Goal: Information Seeking & Learning: Check status

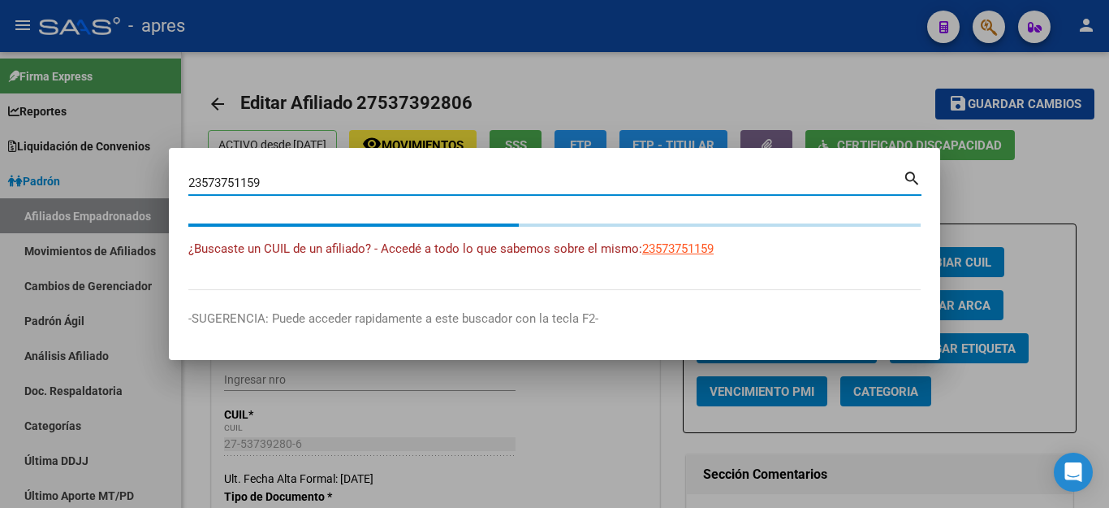
scroll to position [354, 0]
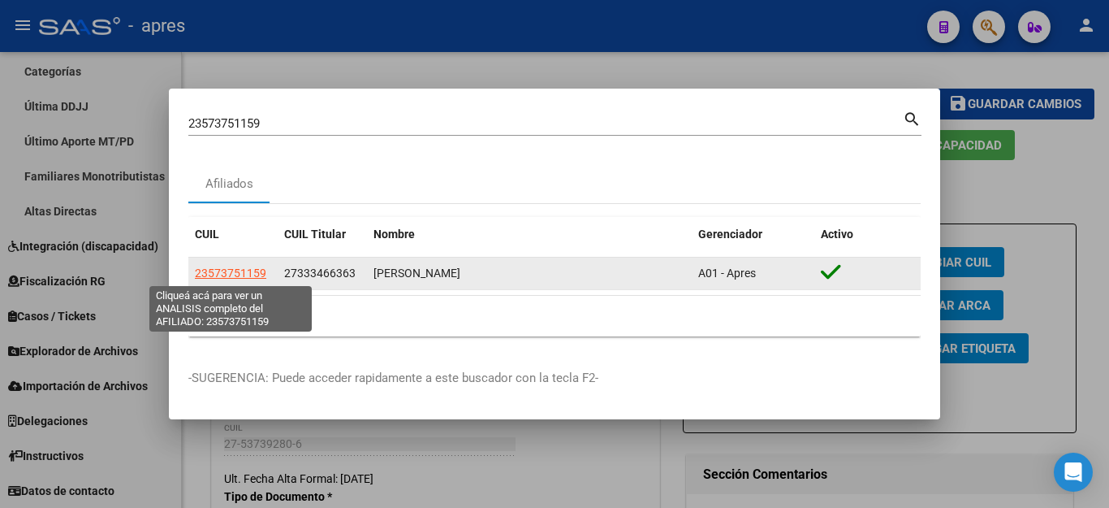
click at [237, 270] on span "23573751159" at bounding box center [230, 272] width 71 height 13
type textarea "23573751159"
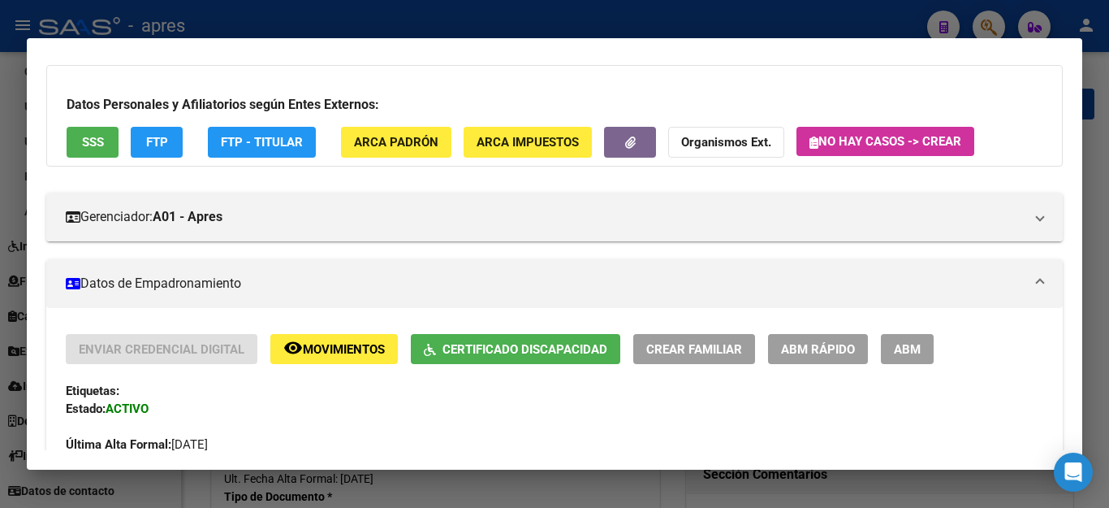
scroll to position [0, 0]
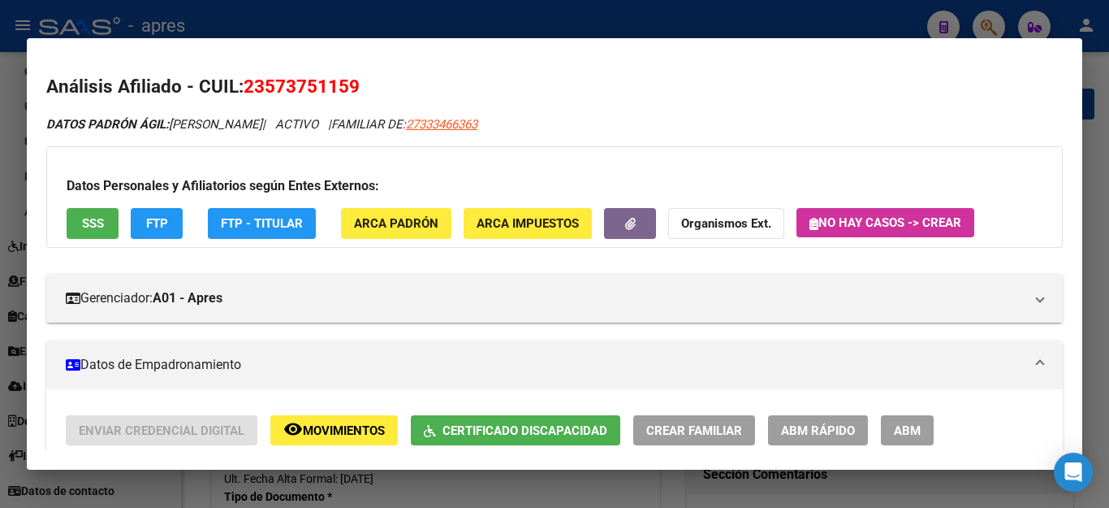
click at [153, 221] on span "FTP" at bounding box center [157, 224] width 22 height 15
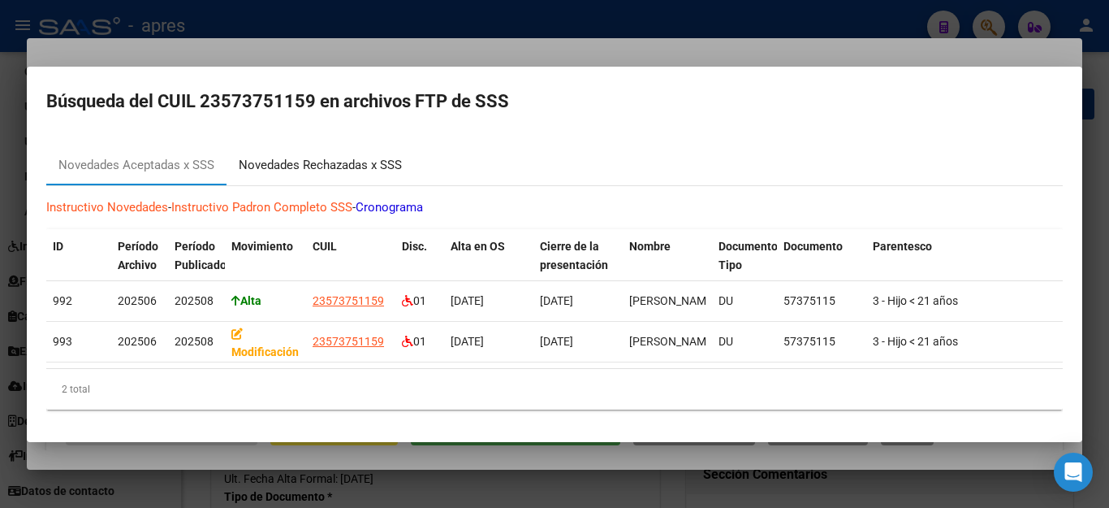
click at [323, 161] on div "Novedades Rechazadas x SSS" at bounding box center [320, 165] width 163 height 19
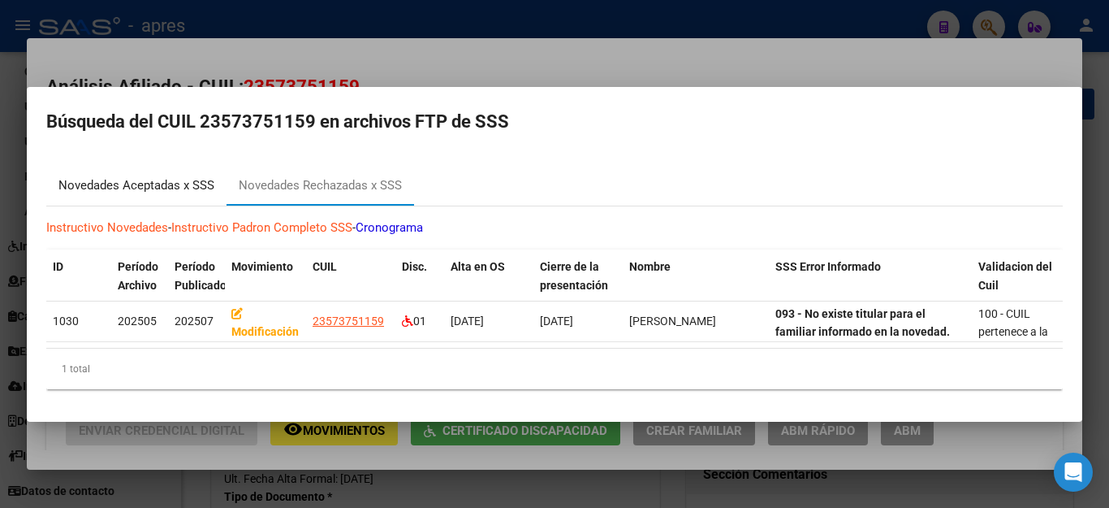
click at [168, 181] on div "Novedades Aceptadas x SSS" at bounding box center [136, 185] width 156 height 19
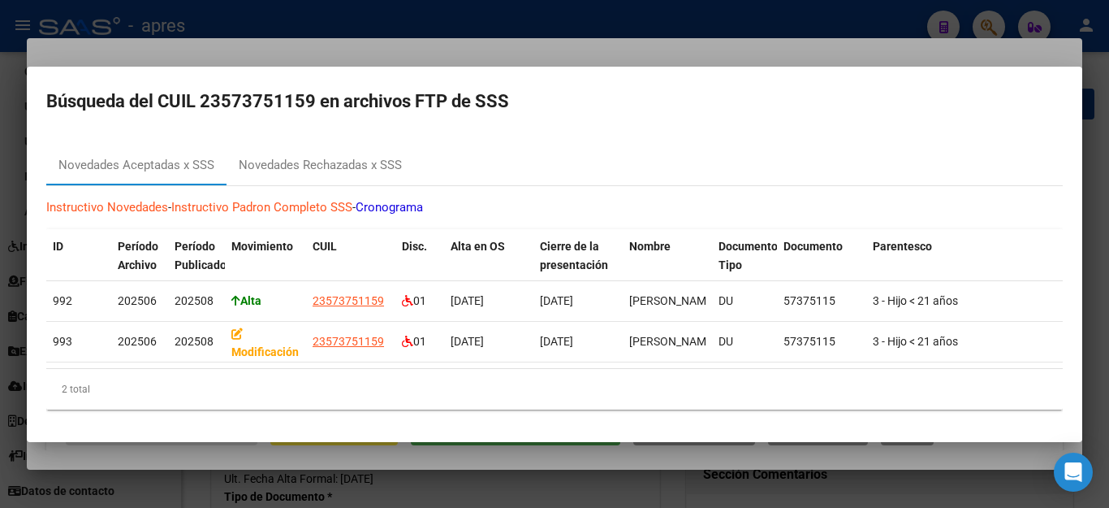
click at [704, 494] on div at bounding box center [554, 254] width 1109 height 508
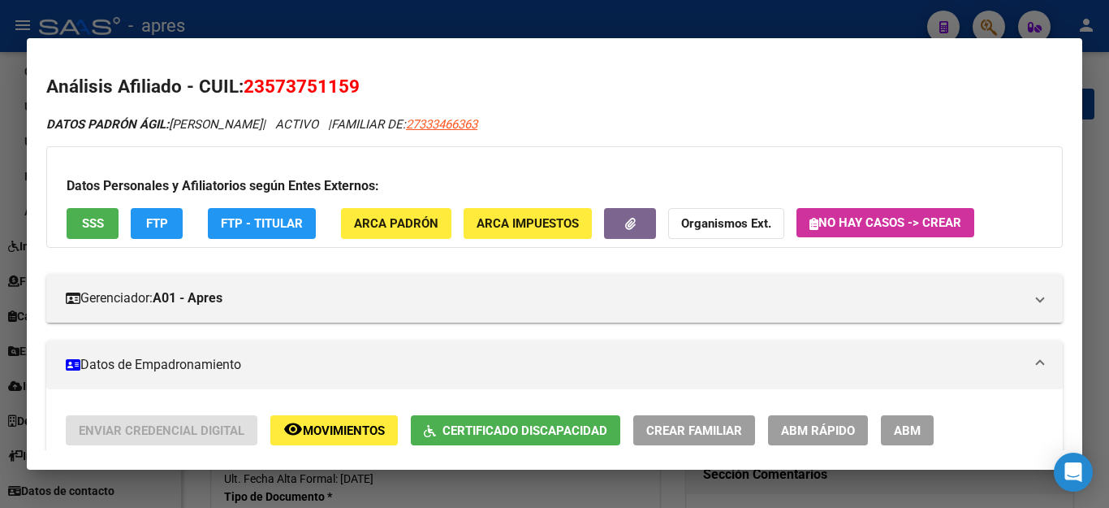
click at [629, 495] on div at bounding box center [554, 254] width 1109 height 508
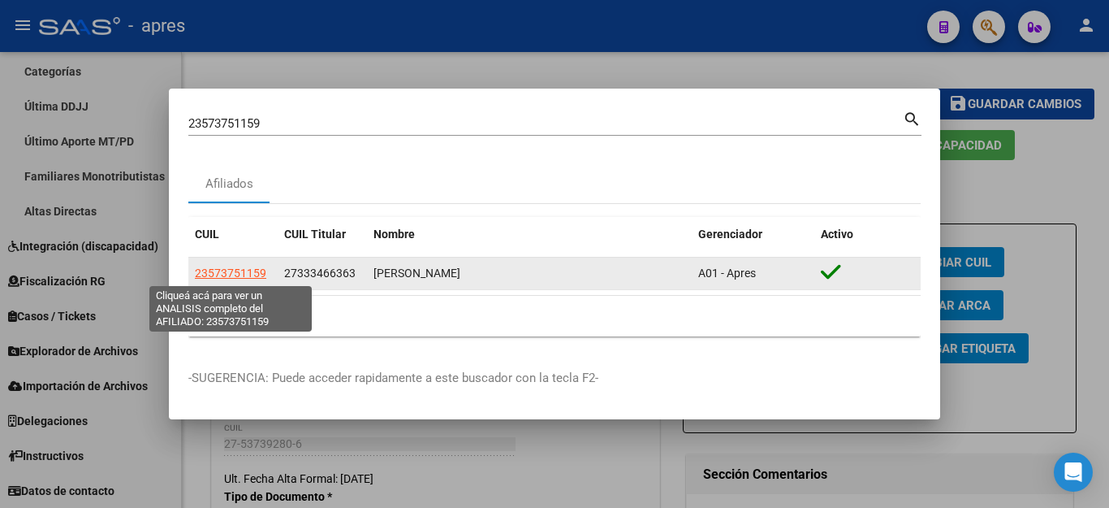
click at [229, 276] on span "23573751159" at bounding box center [230, 272] width 71 height 13
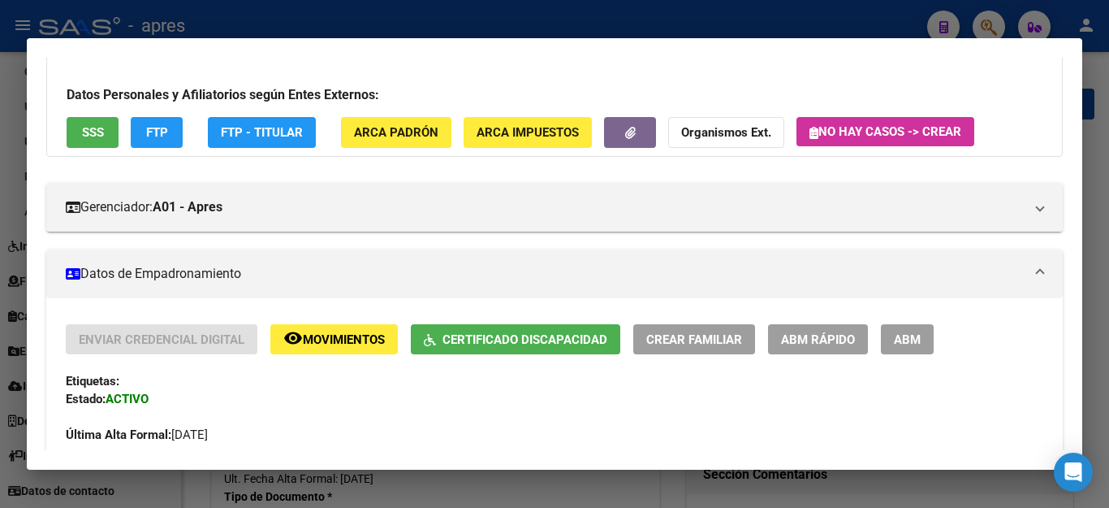
scroll to position [81, 0]
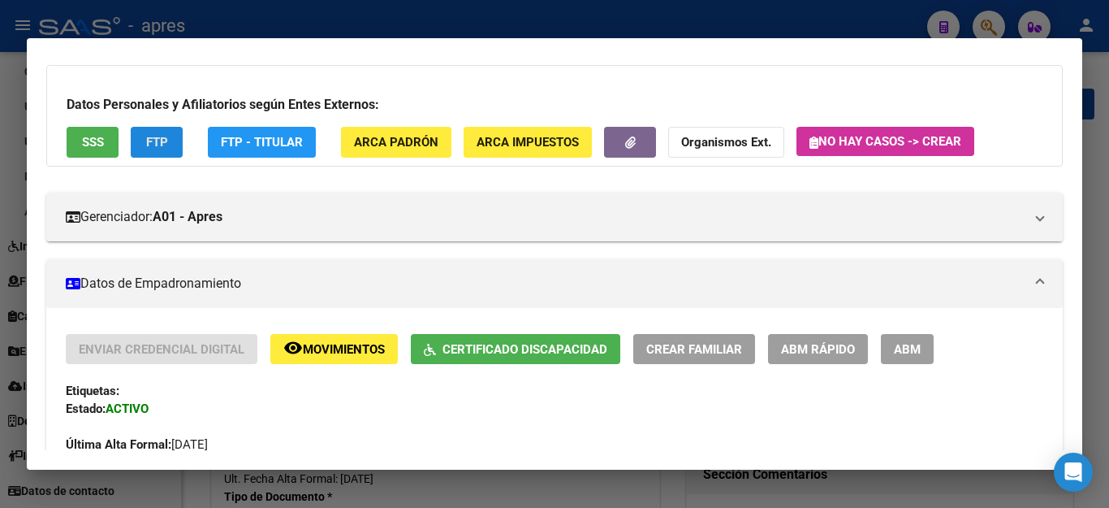
click at [151, 134] on span "FTP" at bounding box center [157, 141] width 22 height 15
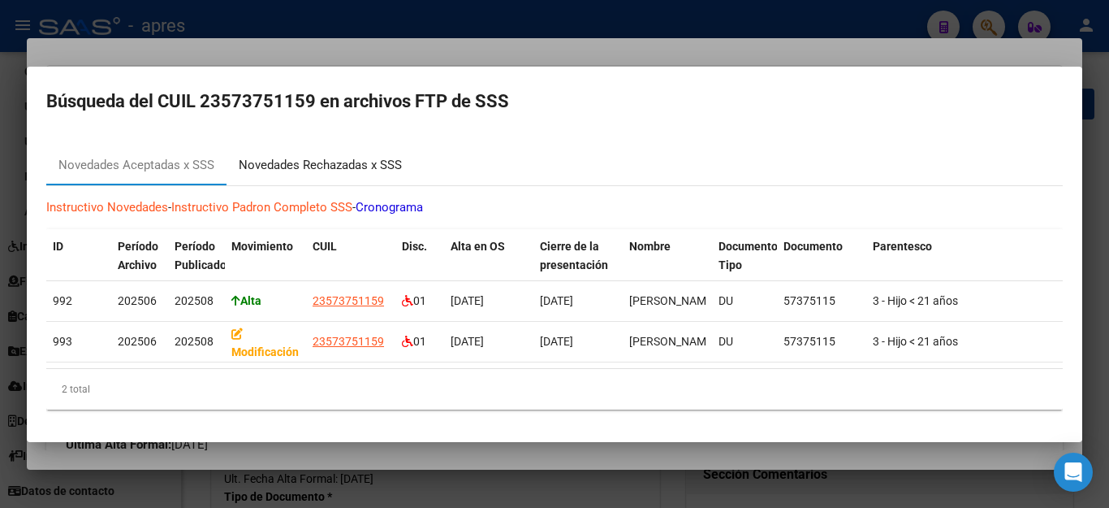
click at [288, 156] on div "Novedades Rechazadas x SSS" at bounding box center [320, 165] width 163 height 19
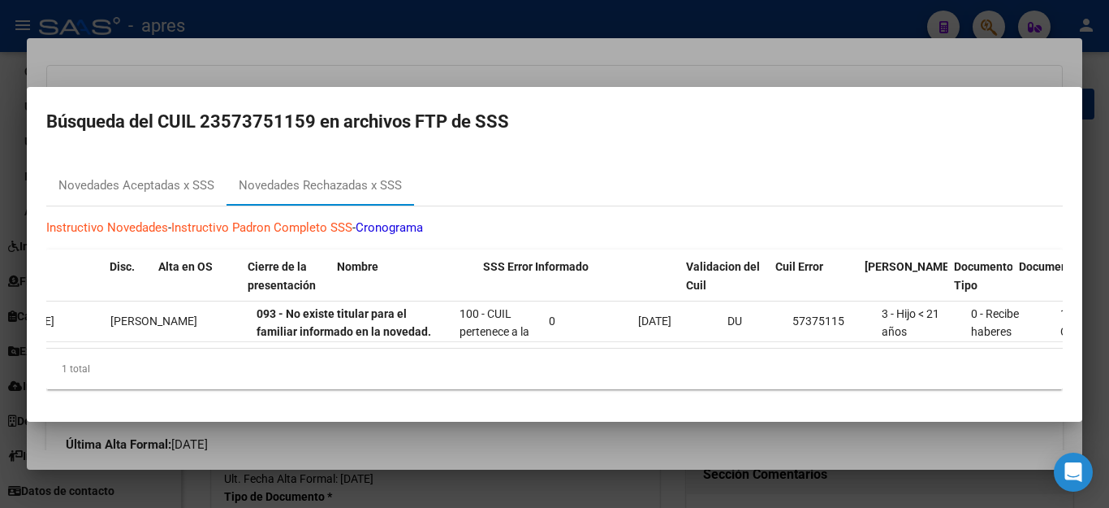
scroll to position [0, 0]
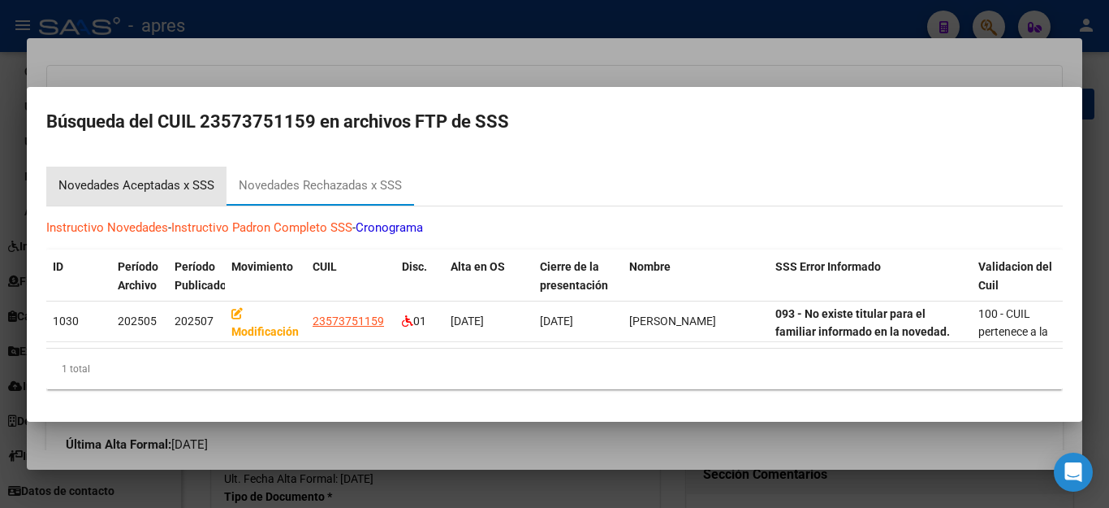
click at [140, 178] on div "Novedades Aceptadas x SSS" at bounding box center [136, 185] width 156 height 19
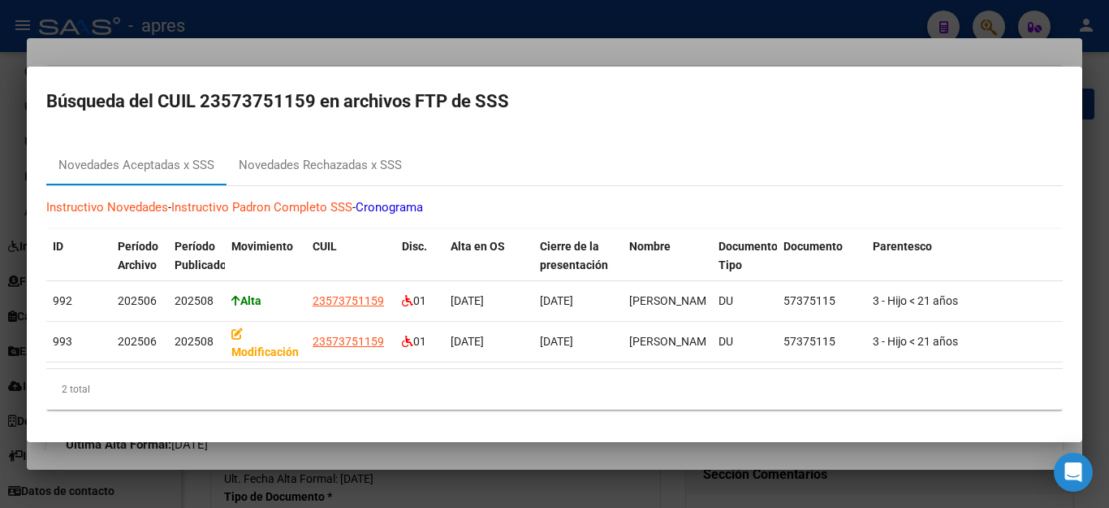
click at [399, 489] on div at bounding box center [554, 254] width 1109 height 508
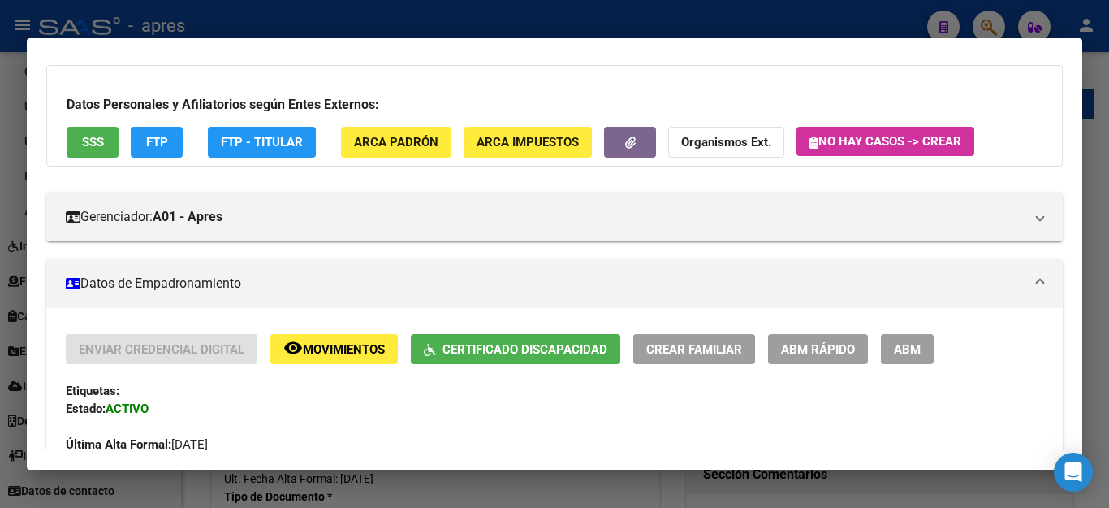
click at [516, 481] on div at bounding box center [554, 254] width 1109 height 508
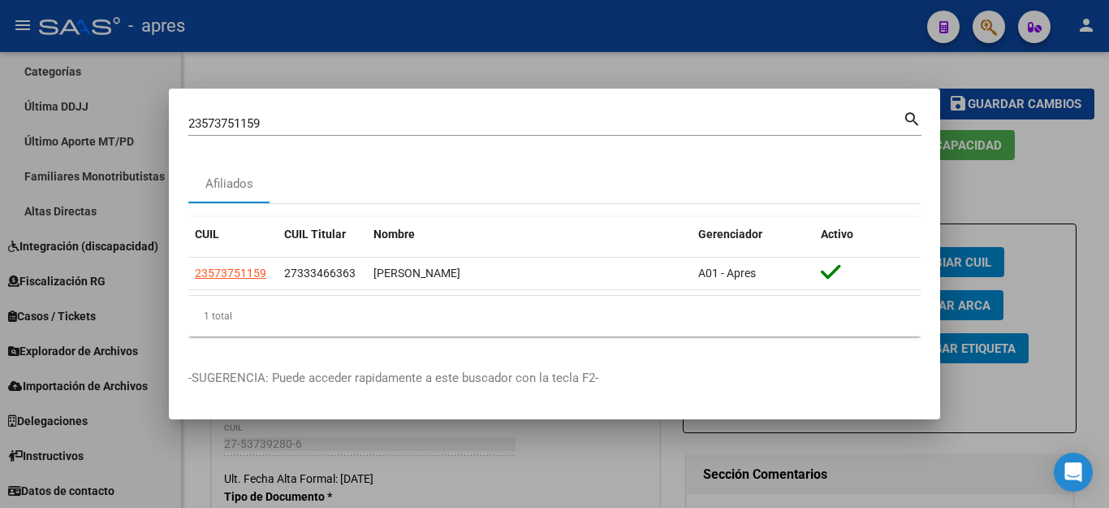
click at [443, 464] on div at bounding box center [554, 254] width 1109 height 508
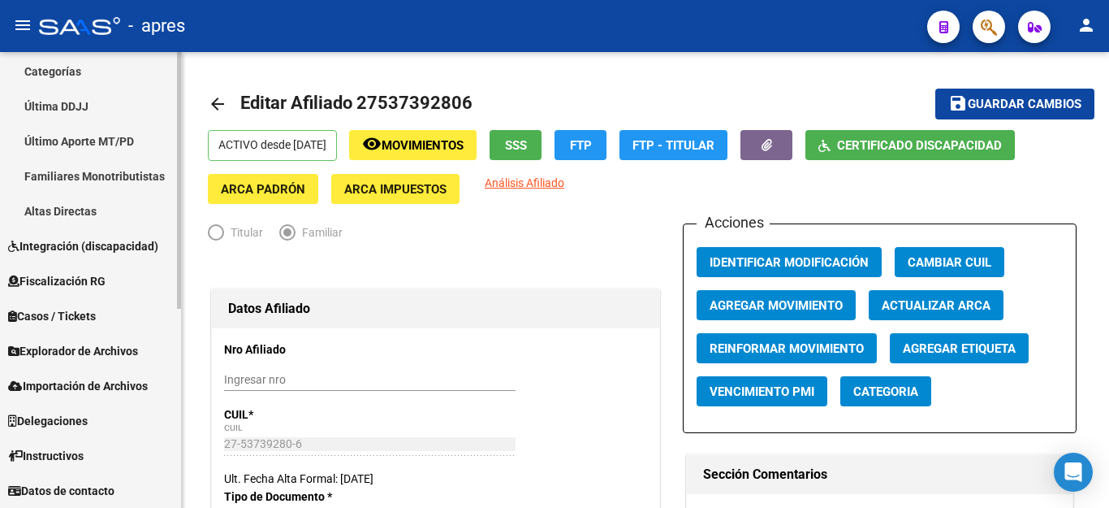
drag, startPoint x: 181, startPoint y: 287, endPoint x: 177, endPoint y: 417, distance: 129.2
click at [186, 421] on mat-sidenav-container "Firma Express Reportes Ingresos Percibidos Análisis de todos los conceptos (his…" at bounding box center [554, 280] width 1109 height 456
click at [175, 296] on link "Fiscalización RG" at bounding box center [90, 280] width 181 height 35
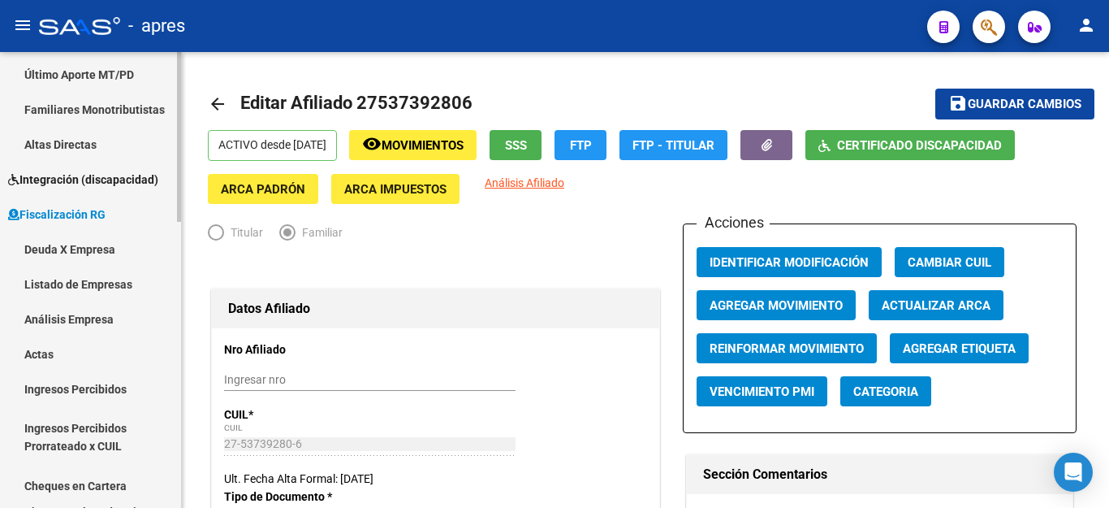
scroll to position [568, 0]
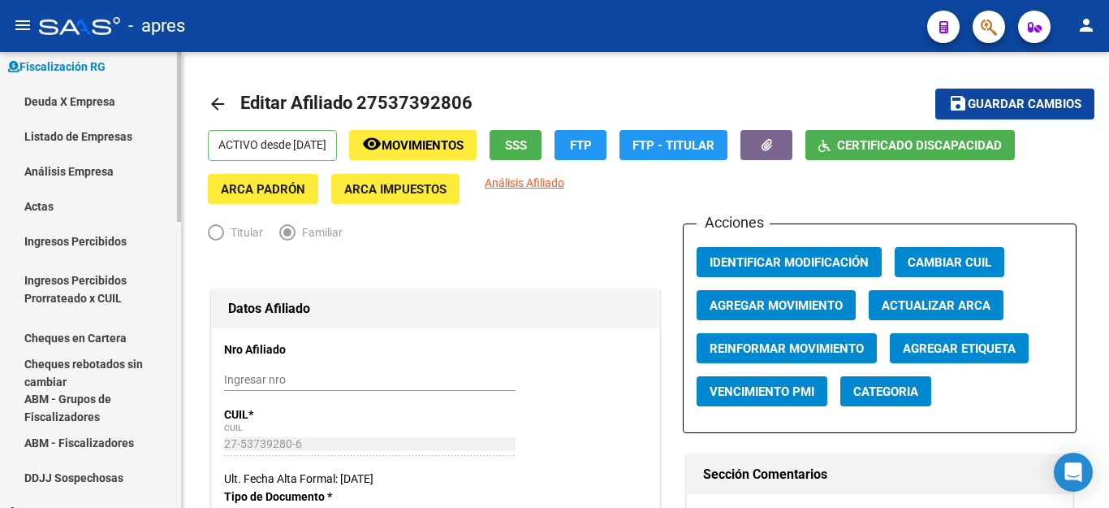
click at [166, 245] on link "Ingresos Percibidos" at bounding box center [90, 240] width 181 height 35
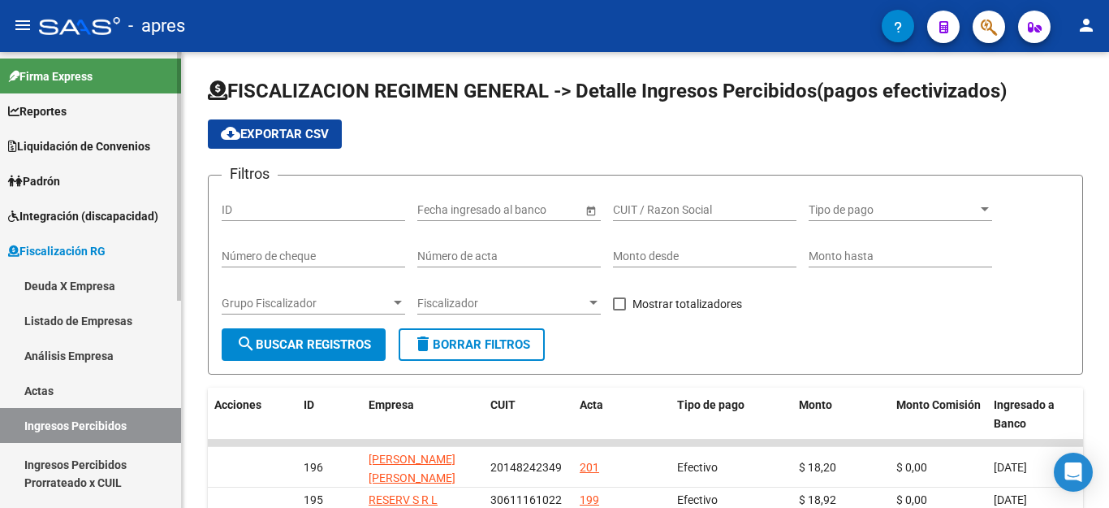
click at [89, 73] on span "Firma Express" at bounding box center [50, 76] width 84 height 18
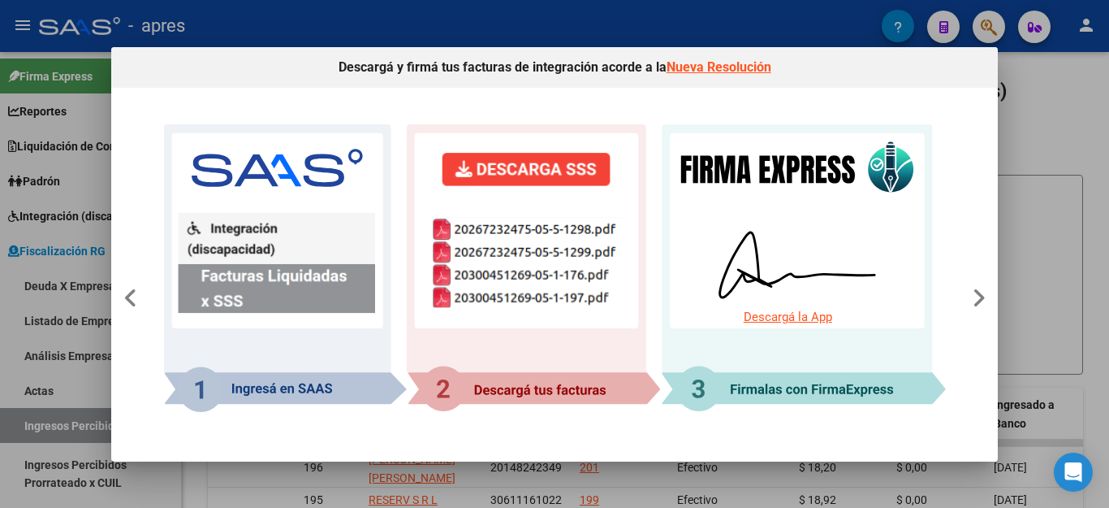
click at [1065, 166] on div at bounding box center [554, 254] width 1109 height 508
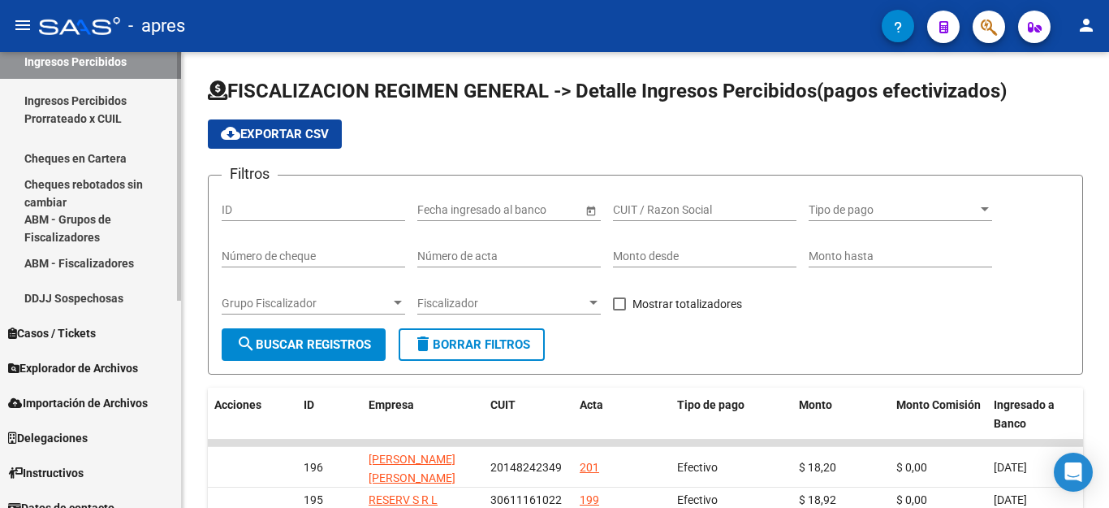
scroll to position [381, 0]
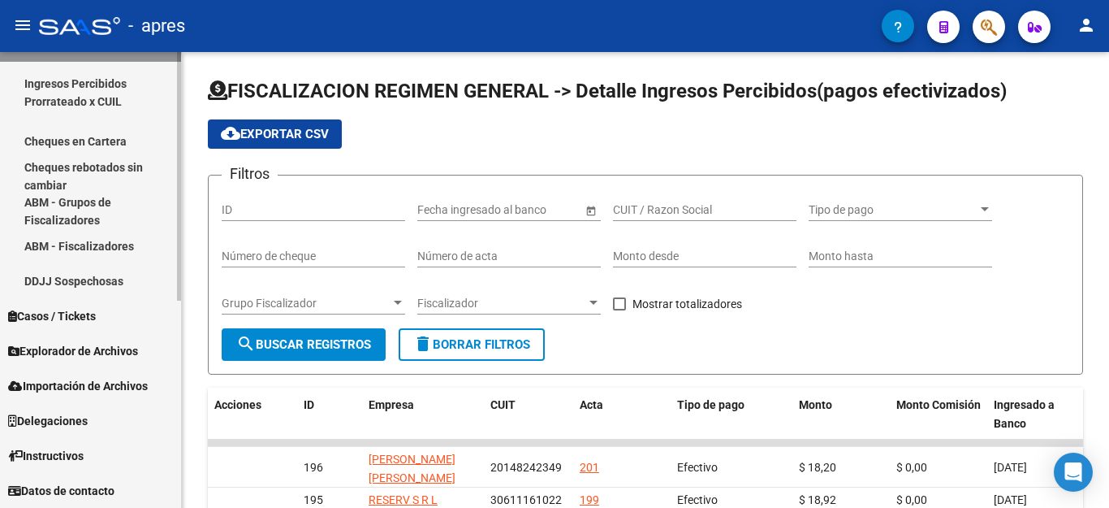
click at [62, 347] on span "Explorador de Archivos" at bounding box center [73, 351] width 130 height 18
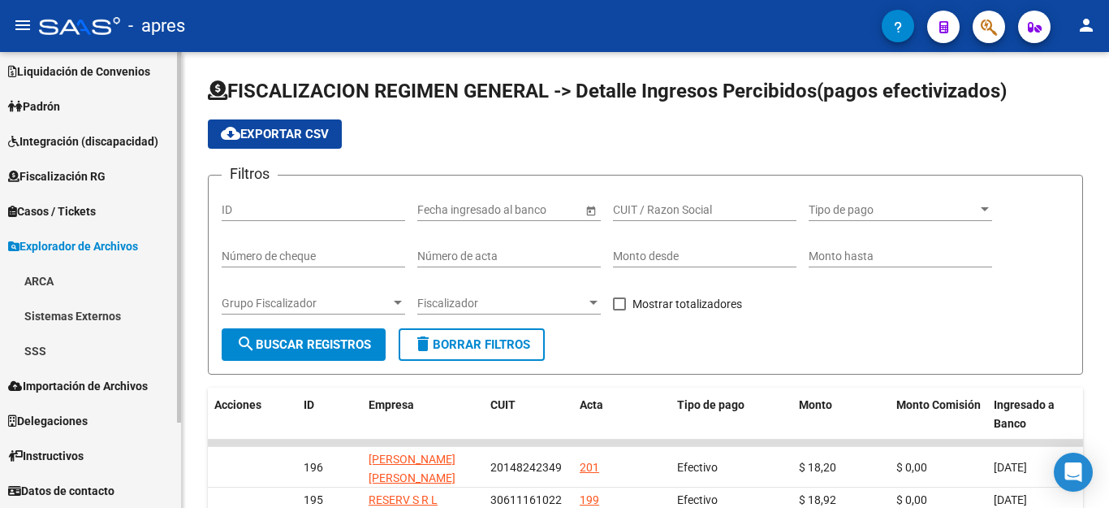
scroll to position [75, 0]
click at [37, 342] on link "SSS" at bounding box center [90, 350] width 181 height 35
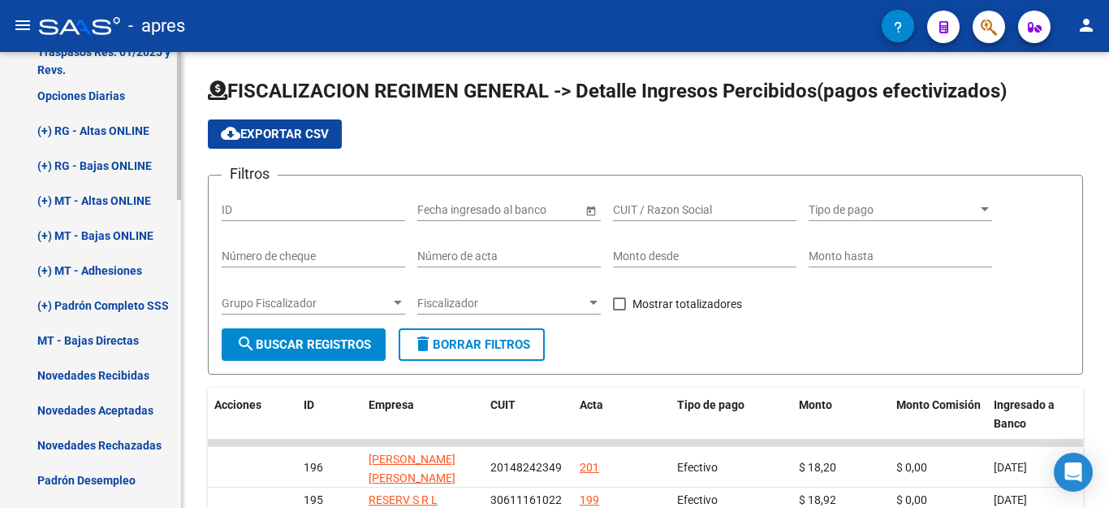
scroll to position [481, 0]
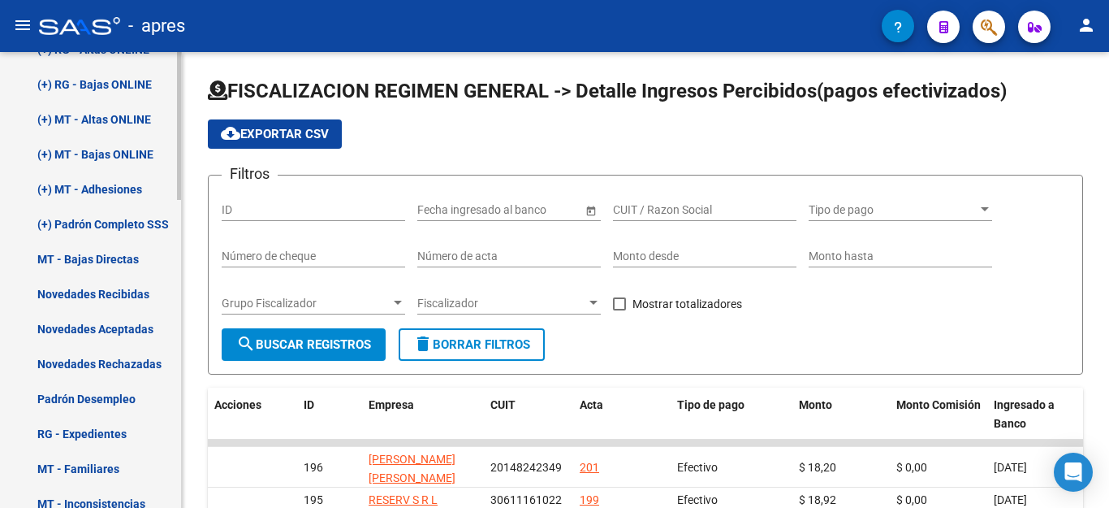
click at [78, 330] on link "Novedades Aceptadas" at bounding box center [90, 328] width 181 height 35
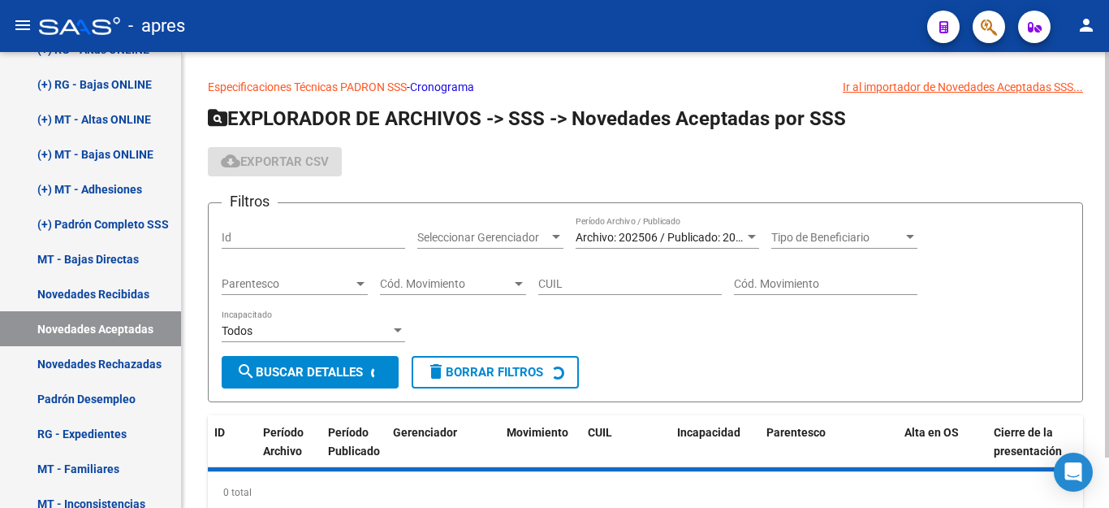
click at [598, 283] on input "CUIL" at bounding box center [630, 284] width 184 height 14
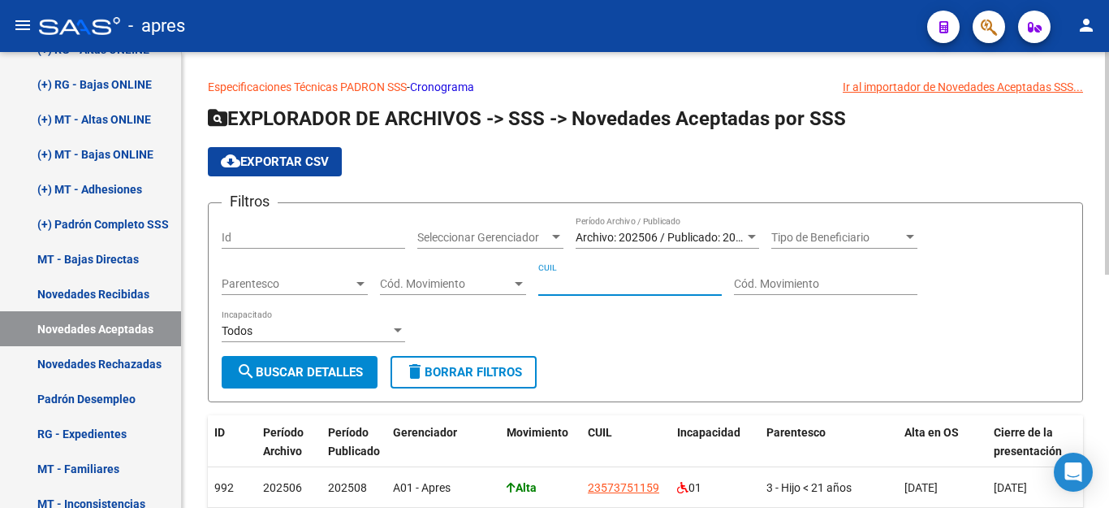
paste input "23-57375115-9"
type input "23-57375115-9"
click at [669, 238] on span "Archivo: 202506 / Publicado: 202508" at bounding box center [669, 237] width 186 height 13
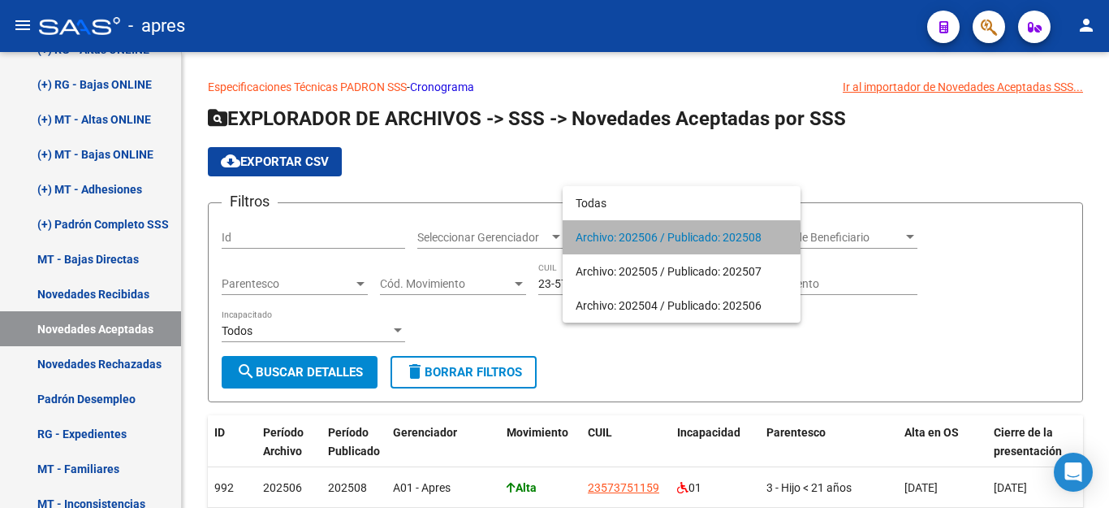
click at [669, 238] on span "Archivo: 202506 / Publicado: 202508" at bounding box center [682, 237] width 212 height 34
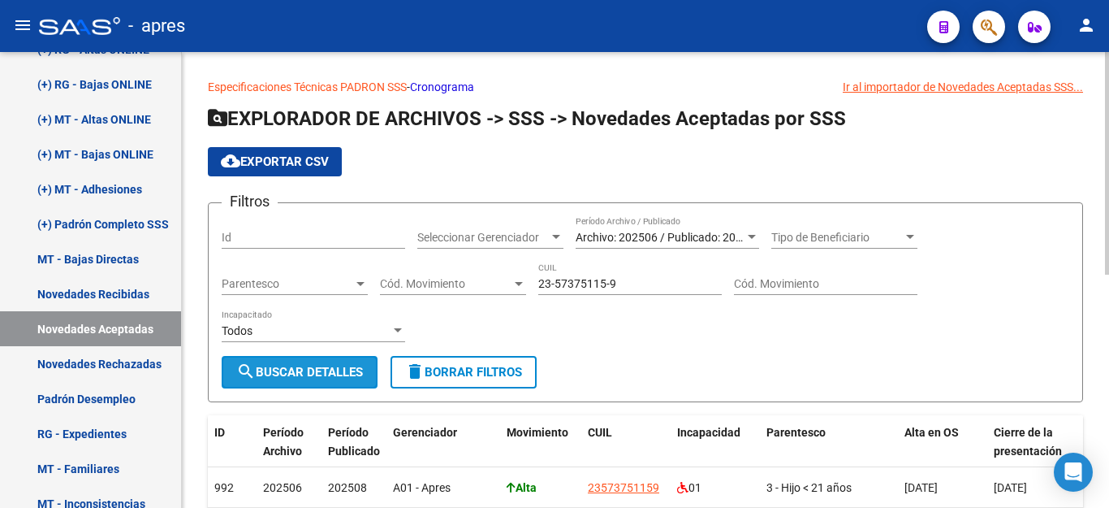
click at [343, 370] on span "search Buscar Detalles" at bounding box center [299, 372] width 127 height 15
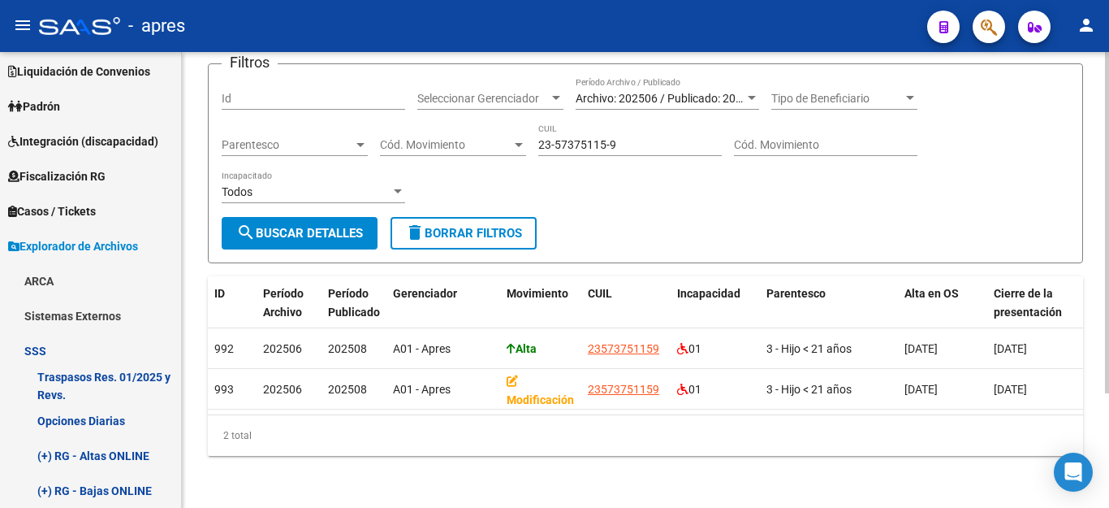
drag, startPoint x: 378, startPoint y: 416, endPoint x: 364, endPoint y: 411, distance: 15.4
click at [373, 414] on div "ID Período Archivo Período Publicado Gerenciador Movimiento CUIL Incapacidad Pa…" at bounding box center [645, 365] width 875 height 179
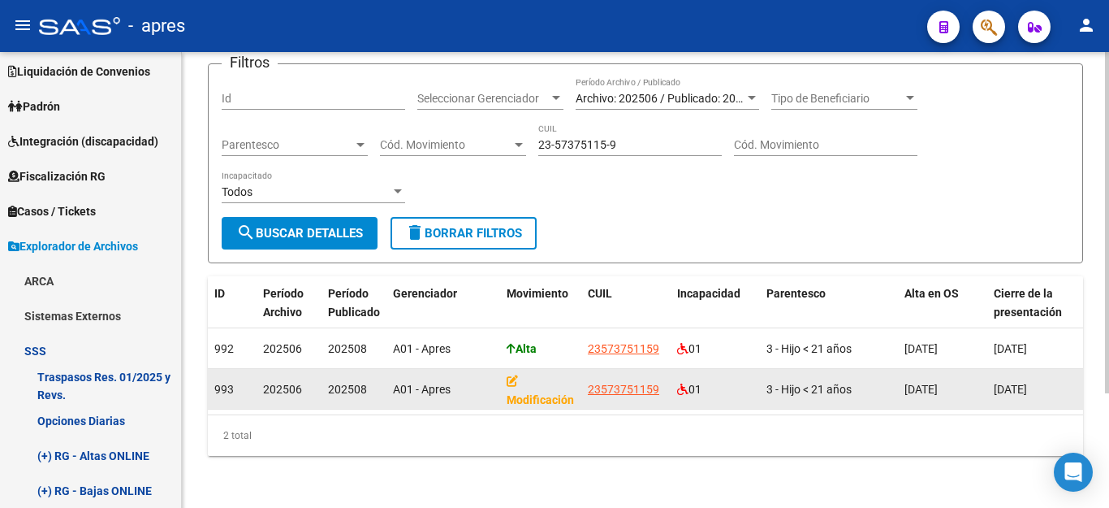
click at [511, 375] on icon at bounding box center [512, 380] width 11 height 11
click at [526, 378] on div "Modificación" at bounding box center [541, 389] width 68 height 34
click at [532, 386] on strong "Modificación" at bounding box center [540, 390] width 67 height 32
click at [510, 372] on icon at bounding box center [512, 377] width 11 height 11
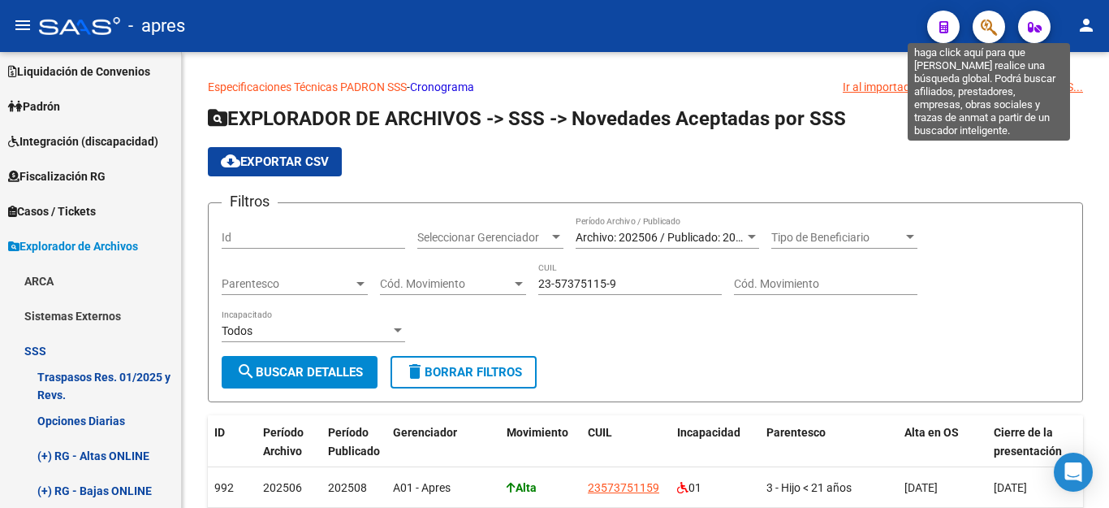
click at [989, 27] on icon "button" at bounding box center [989, 27] width 16 height 19
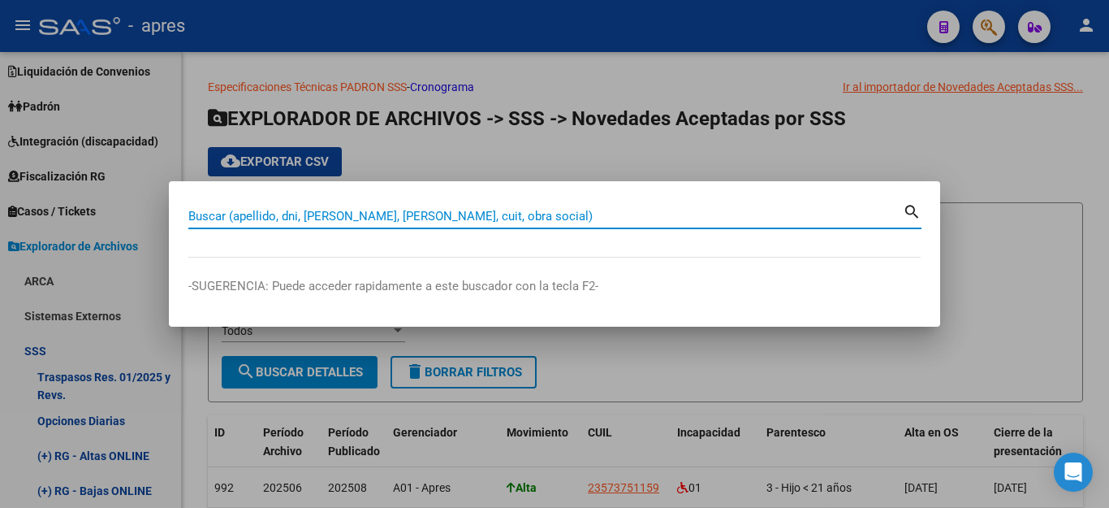
paste input "23573751159"
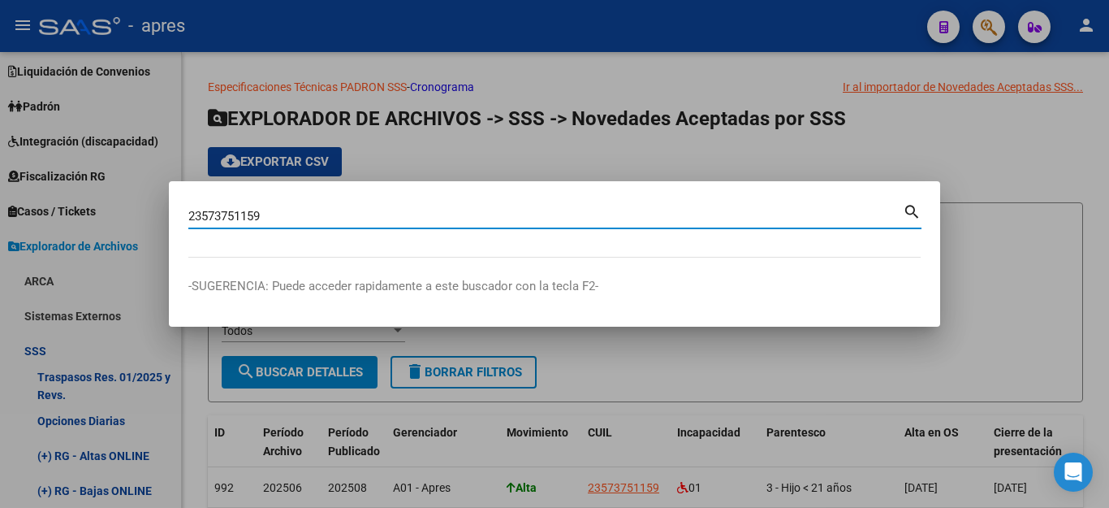
type input "23573751159"
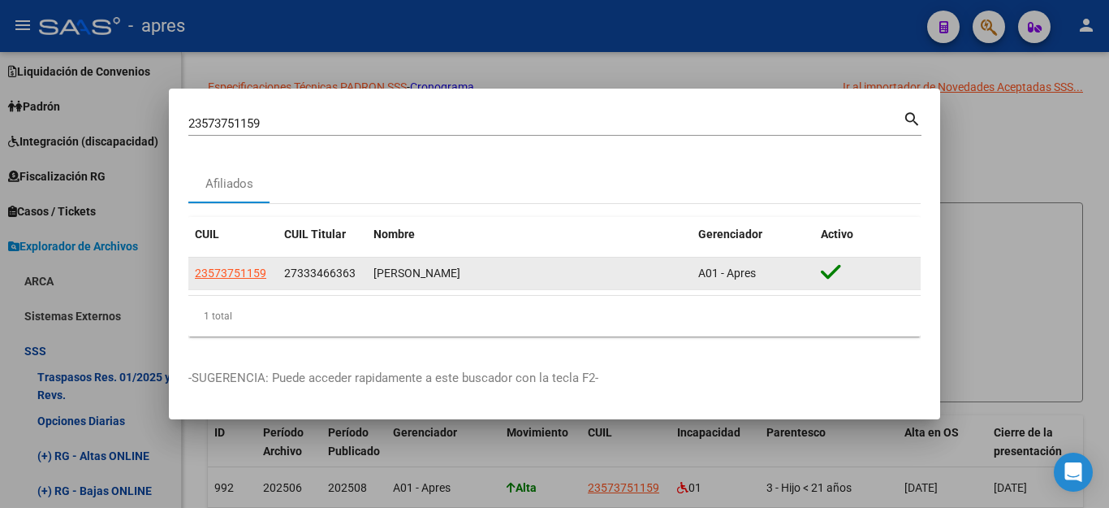
click at [229, 266] on app-link-go-to "23573751159" at bounding box center [230, 273] width 71 height 19
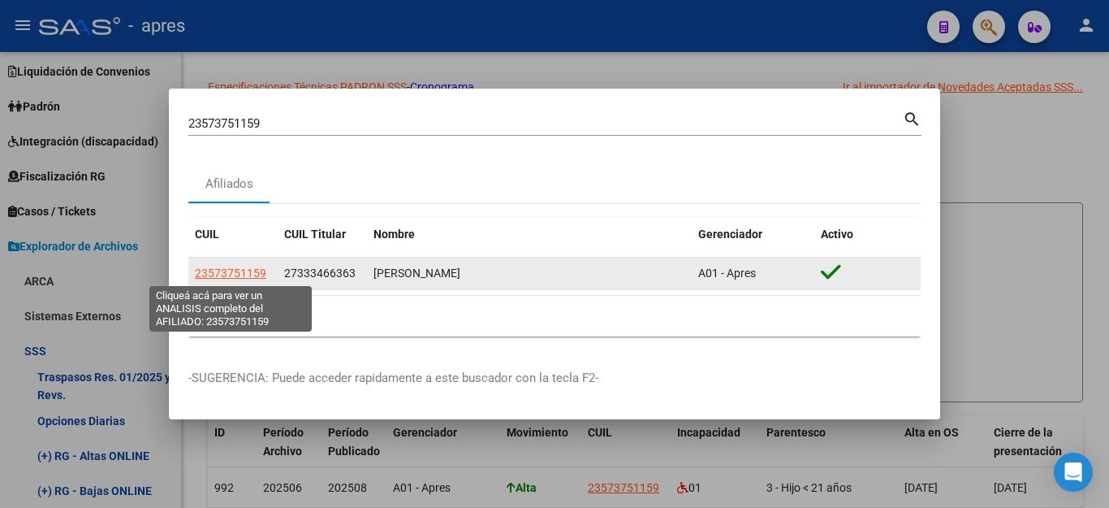
click at [229, 268] on span "23573751159" at bounding box center [230, 272] width 71 height 13
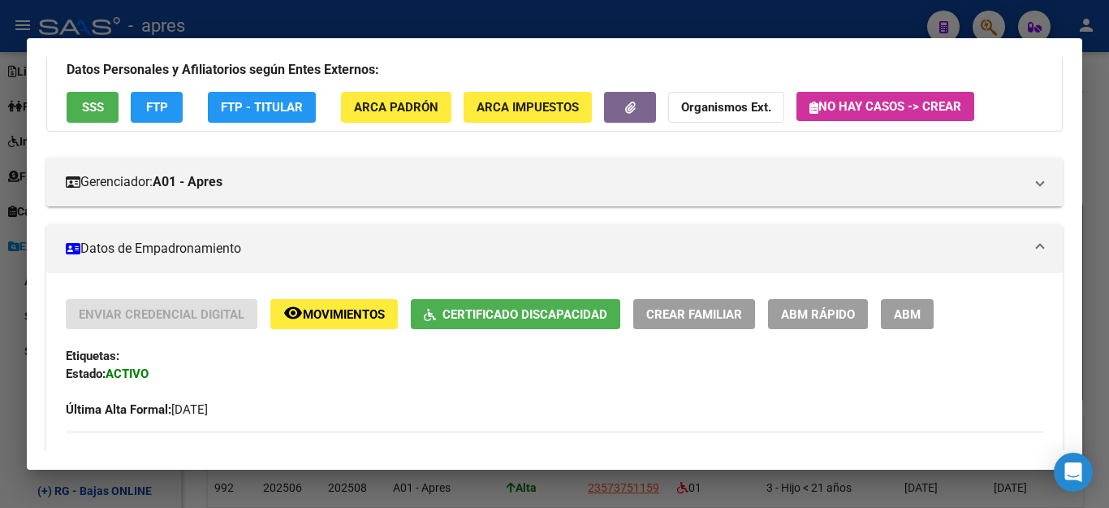
scroll to position [325, 0]
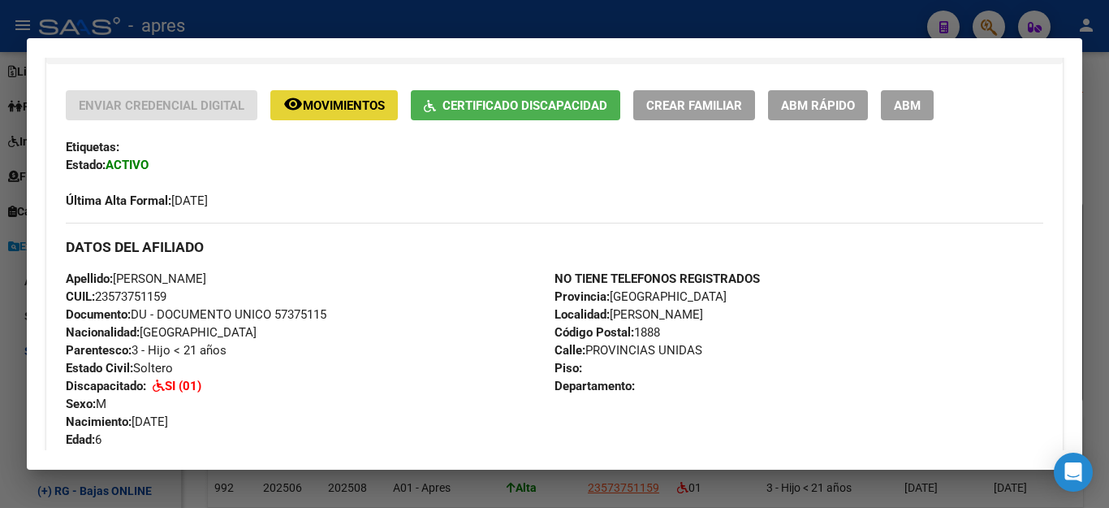
click at [322, 110] on span "Movimientos" at bounding box center [344, 105] width 82 height 15
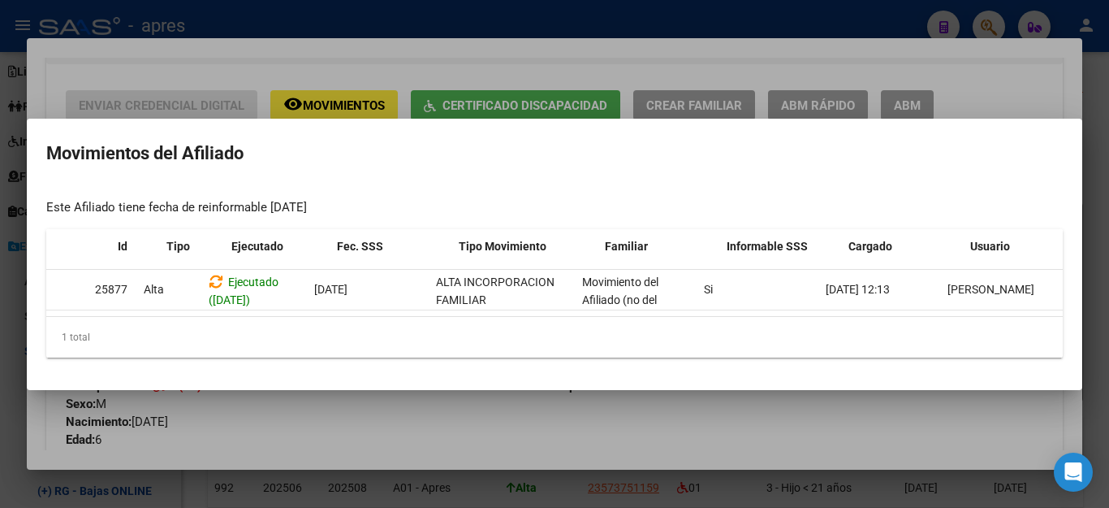
scroll to position [0, 0]
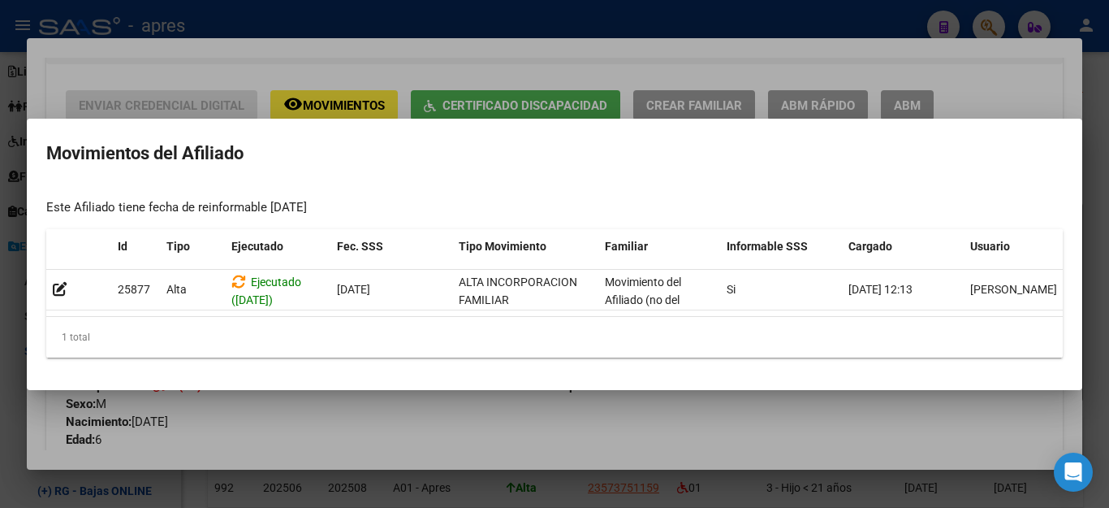
click at [564, 434] on div at bounding box center [554, 254] width 1109 height 508
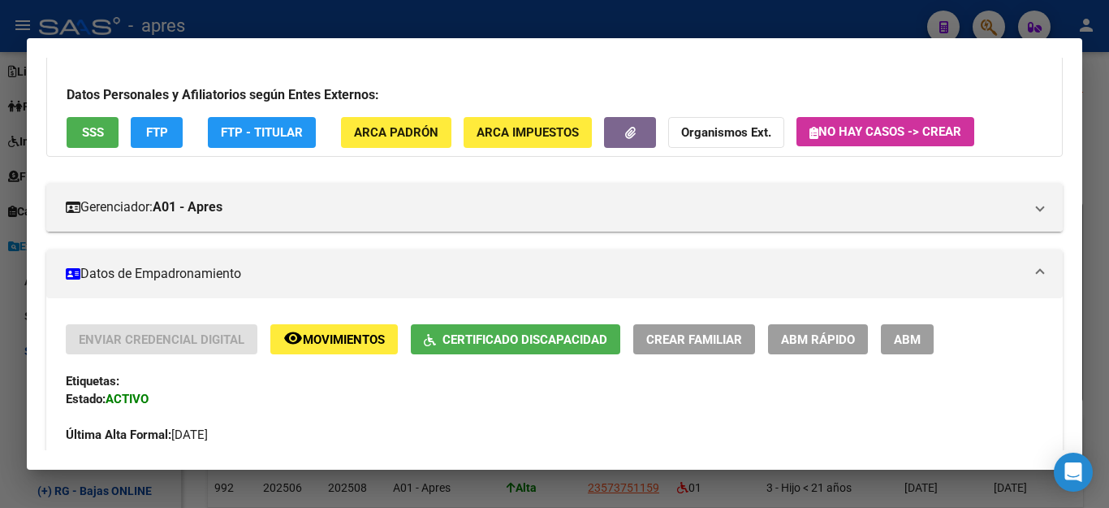
scroll to position [81, 0]
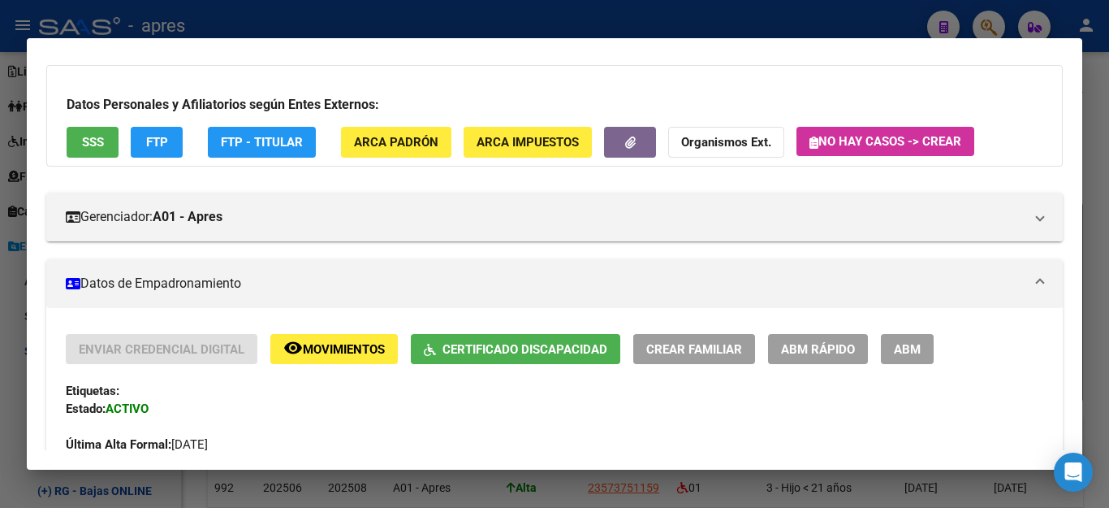
click at [153, 143] on span "FTP" at bounding box center [157, 143] width 22 height 15
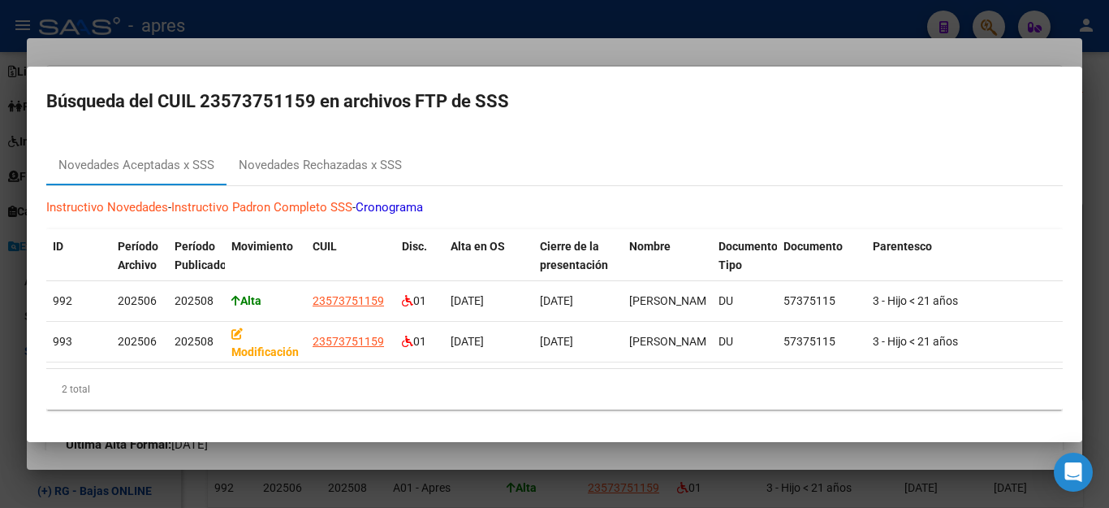
scroll to position [2, 0]
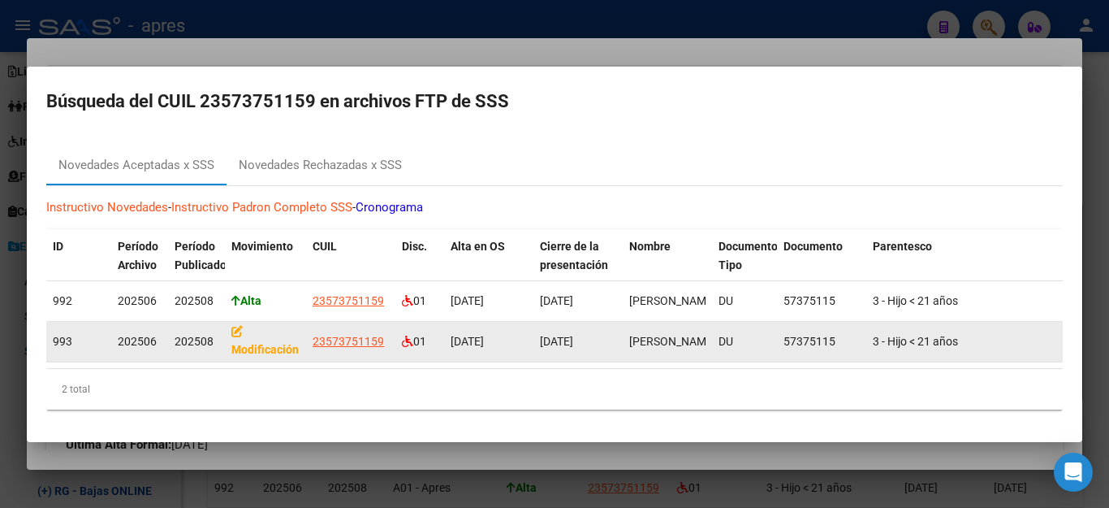
click at [233, 341] on strong "Modificación" at bounding box center [264, 341] width 67 height 32
click at [233, 327] on icon at bounding box center [236, 331] width 11 height 11
click at [233, 328] on icon at bounding box center [236, 333] width 11 height 11
click at [287, 344] on strong "Modificación" at bounding box center [264, 343] width 67 height 32
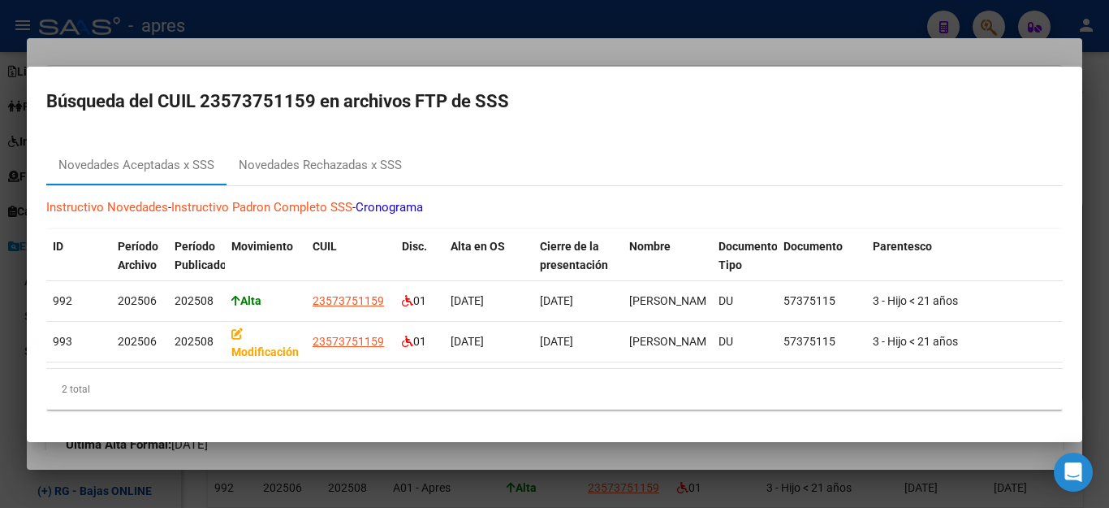
click at [731, 476] on div at bounding box center [554, 254] width 1109 height 508
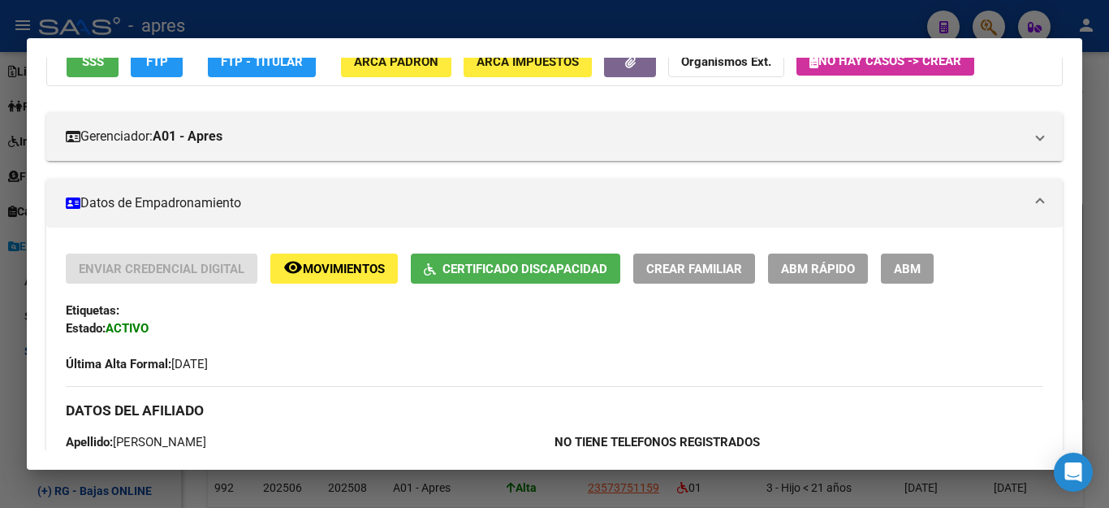
scroll to position [162, 0]
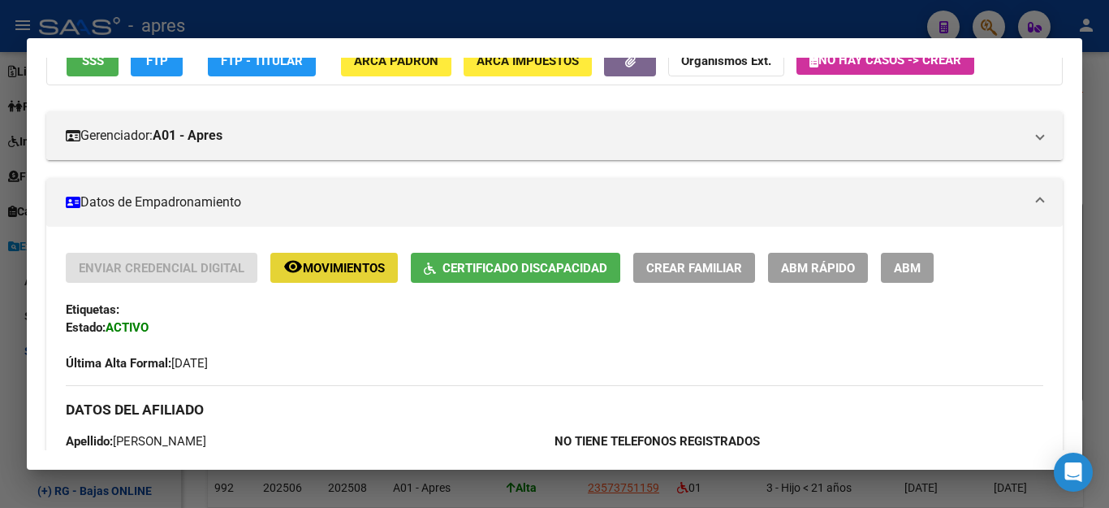
click at [309, 269] on span "Movimientos" at bounding box center [344, 268] width 82 height 15
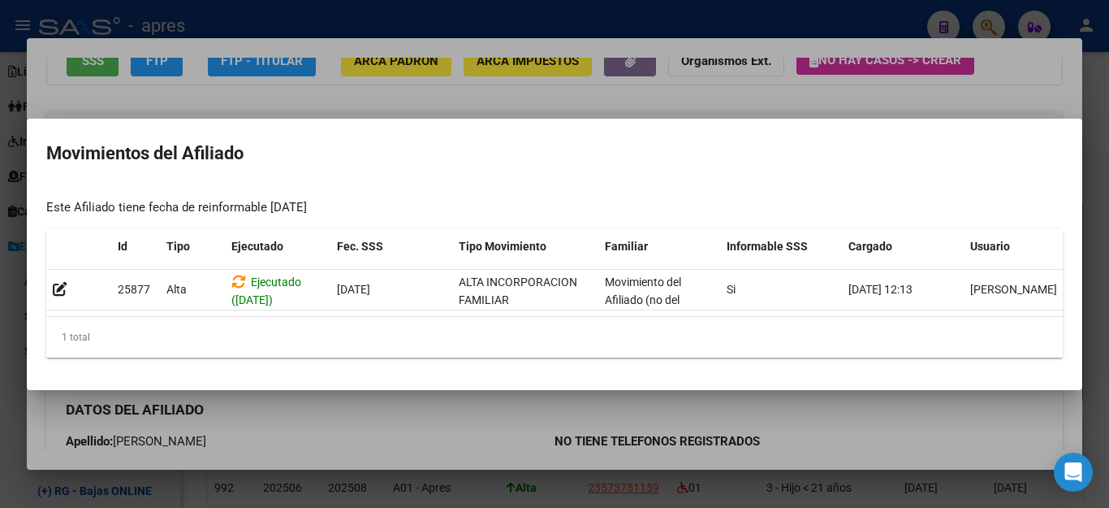
click at [909, 427] on div at bounding box center [554, 254] width 1109 height 508
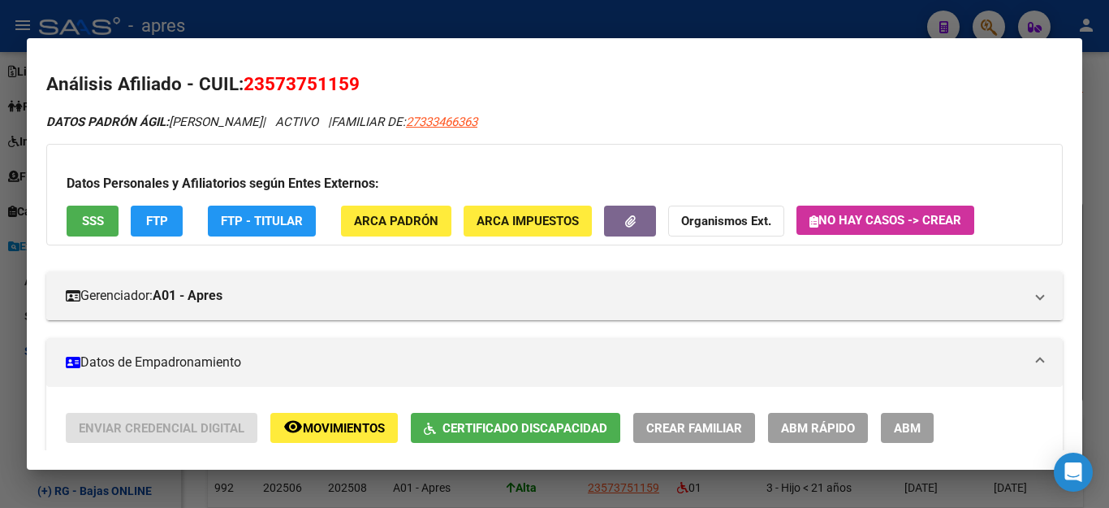
scroll to position [0, 0]
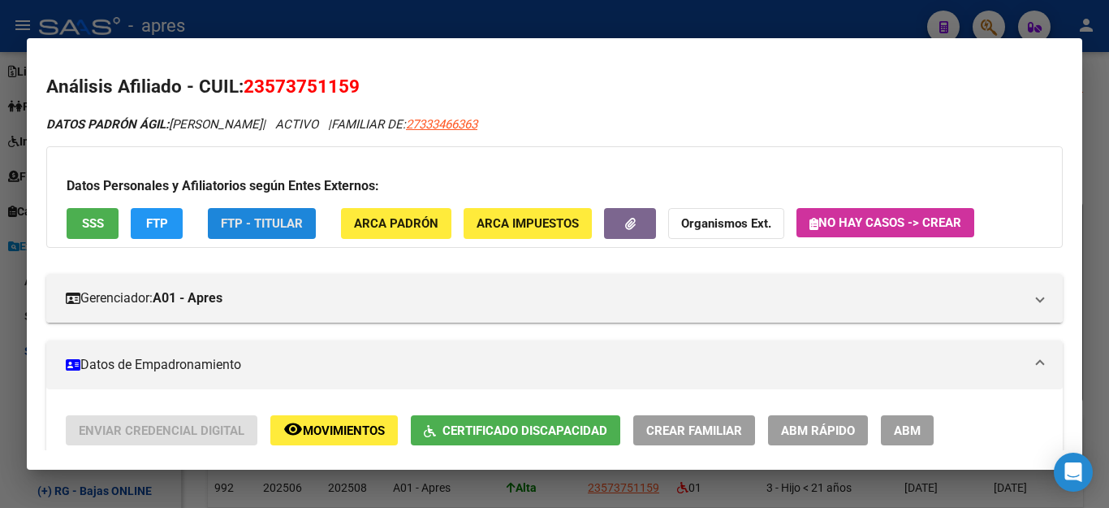
click at [256, 223] on span "FTP - Titular" at bounding box center [262, 224] width 82 height 15
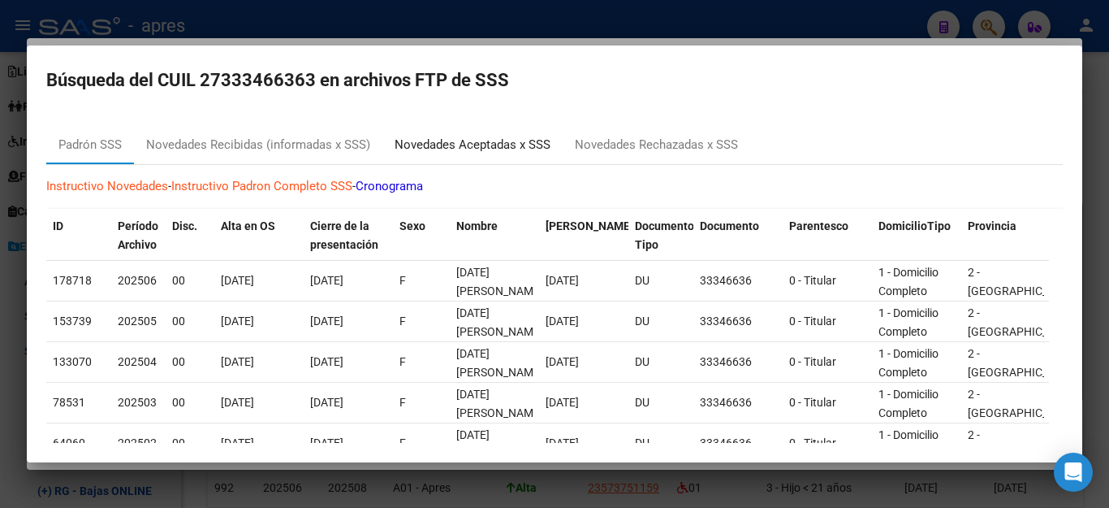
click at [472, 143] on div "Novedades Aceptadas x SSS" at bounding box center [473, 145] width 156 height 19
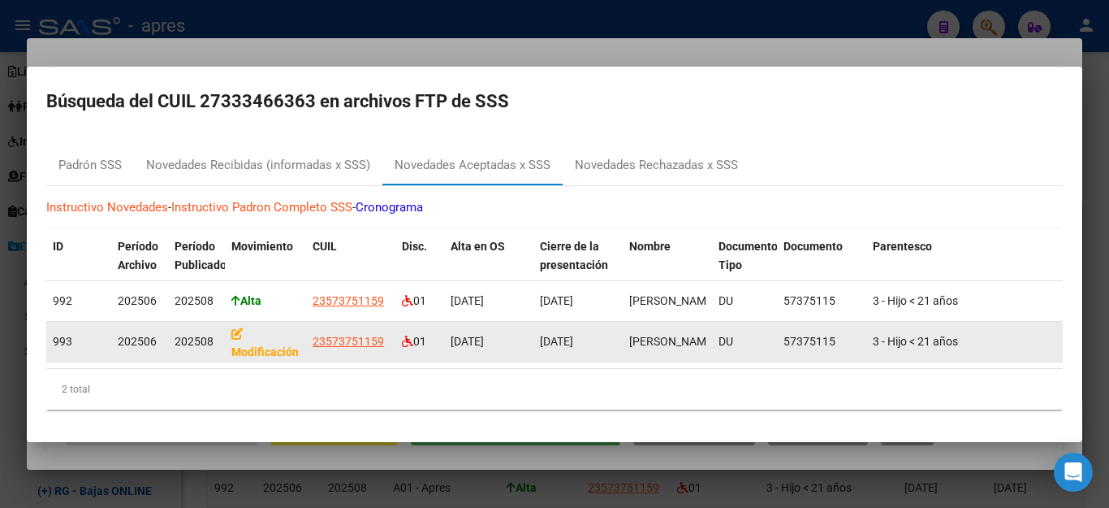
click at [242, 341] on strong "Modificación" at bounding box center [264, 343] width 67 height 32
click at [237, 328] on icon at bounding box center [236, 333] width 11 height 11
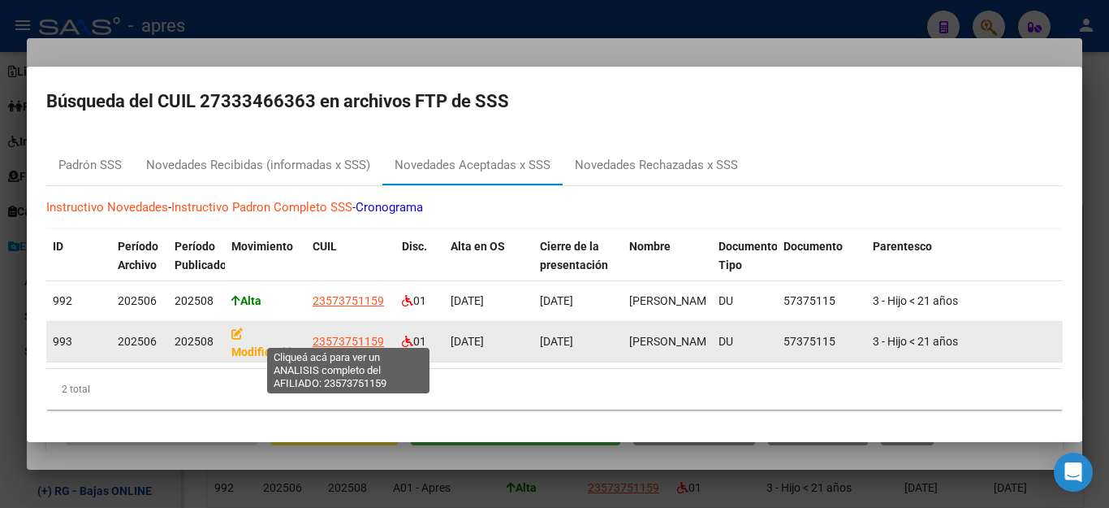
click at [357, 335] on span "23573751159" at bounding box center [348, 341] width 71 height 13
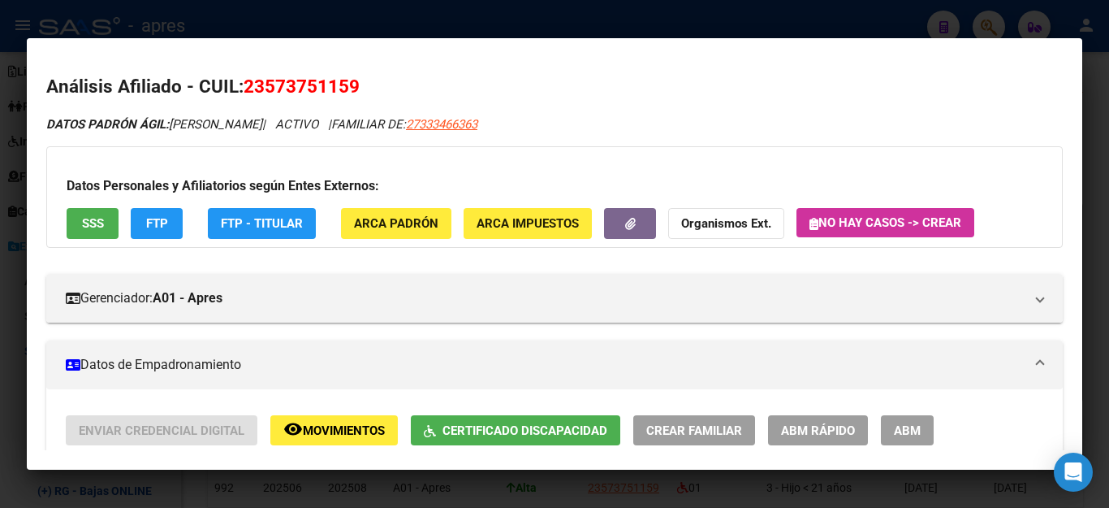
click at [529, 24] on div at bounding box center [554, 254] width 1109 height 508
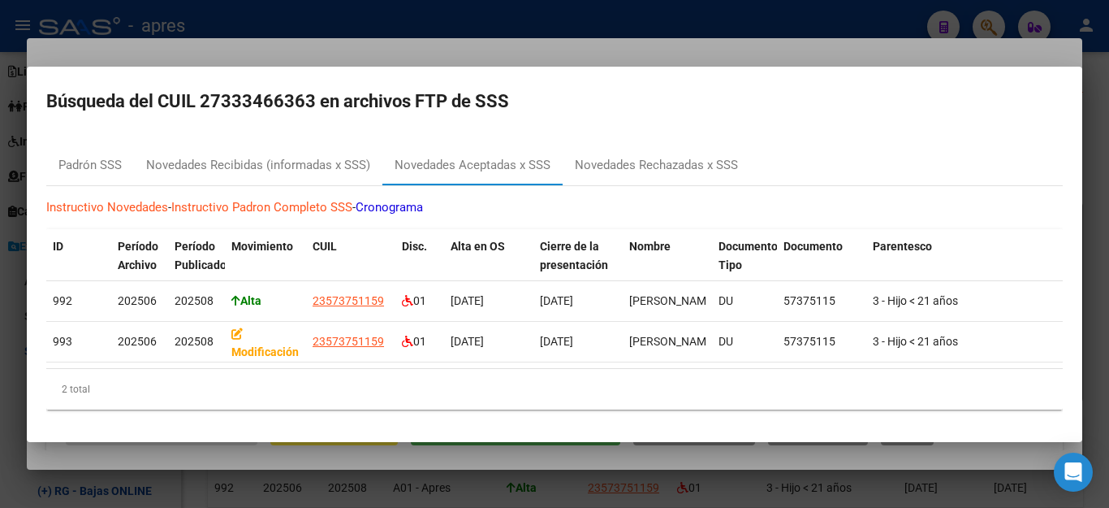
click at [598, 478] on div at bounding box center [554, 254] width 1109 height 508
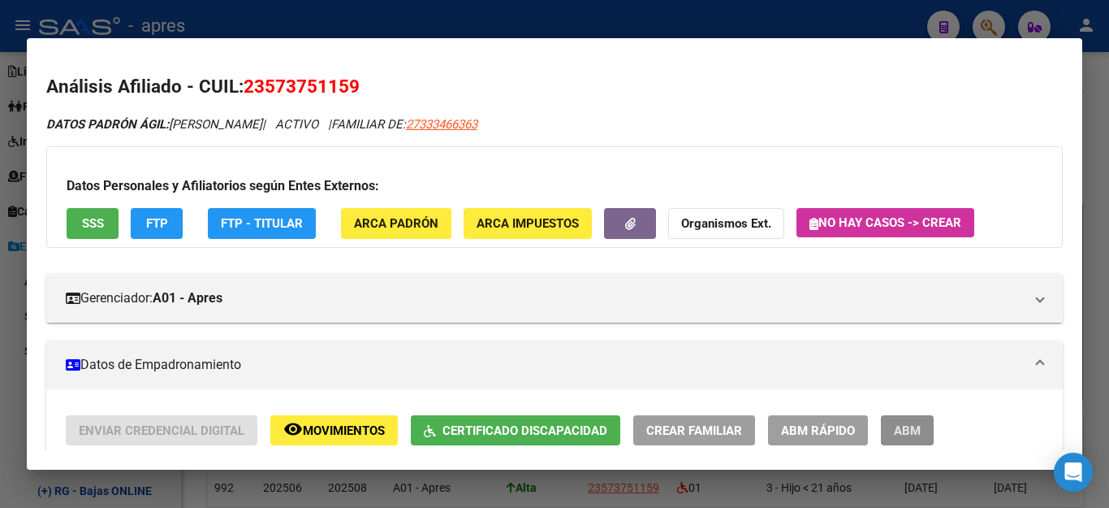
click at [908, 425] on span "ABM" at bounding box center [907, 430] width 27 height 15
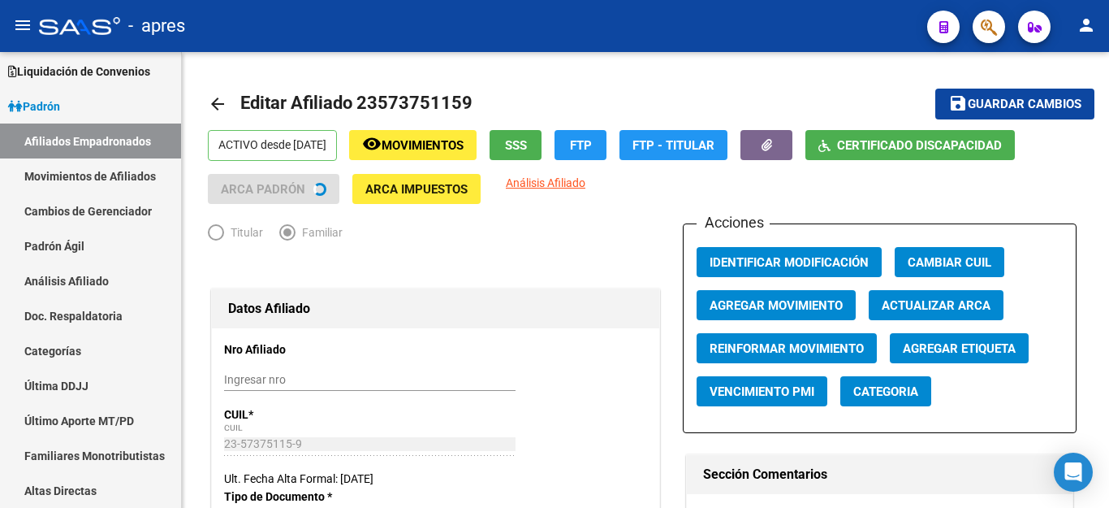
radio input "true"
type input "20-11419702-6"
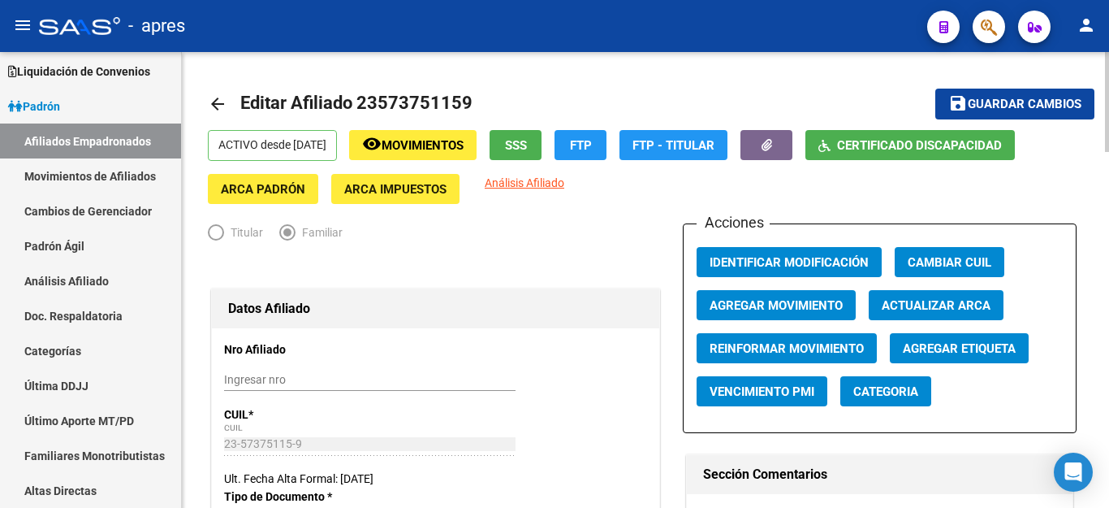
click at [412, 136] on button "remove_red_eye Movimientos" at bounding box center [412, 145] width 127 height 30
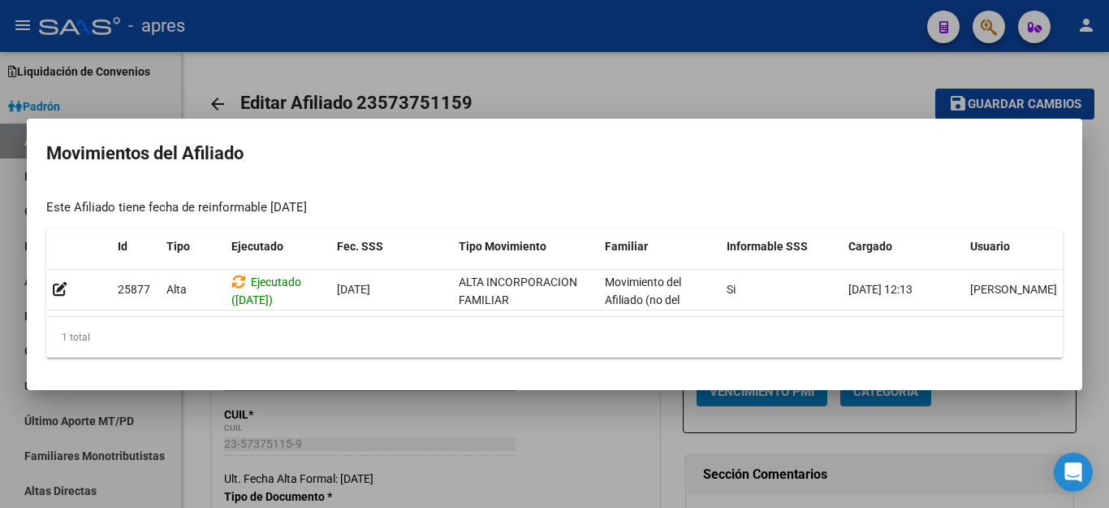
scroll to position [0, 23]
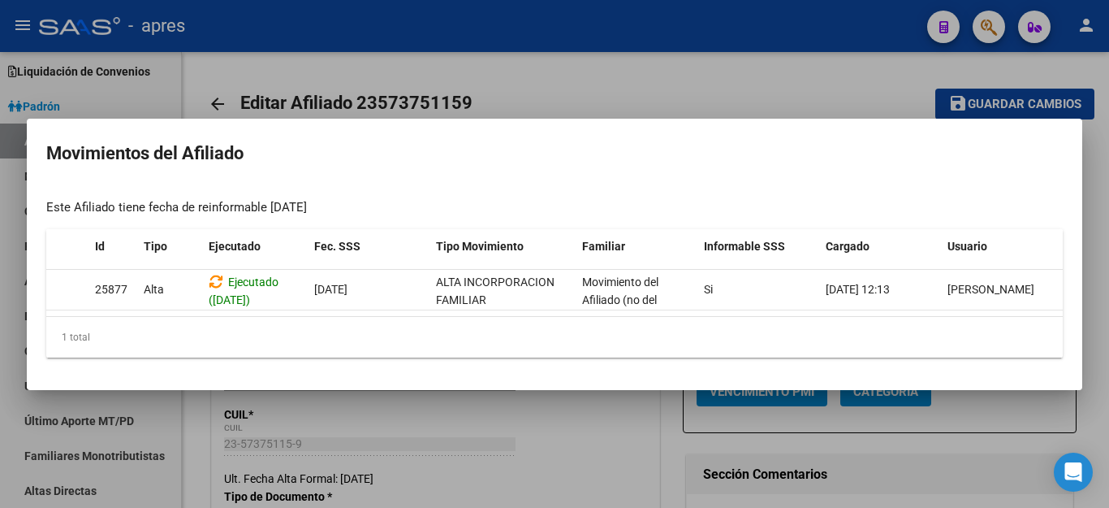
click at [821, 66] on div at bounding box center [554, 254] width 1109 height 508
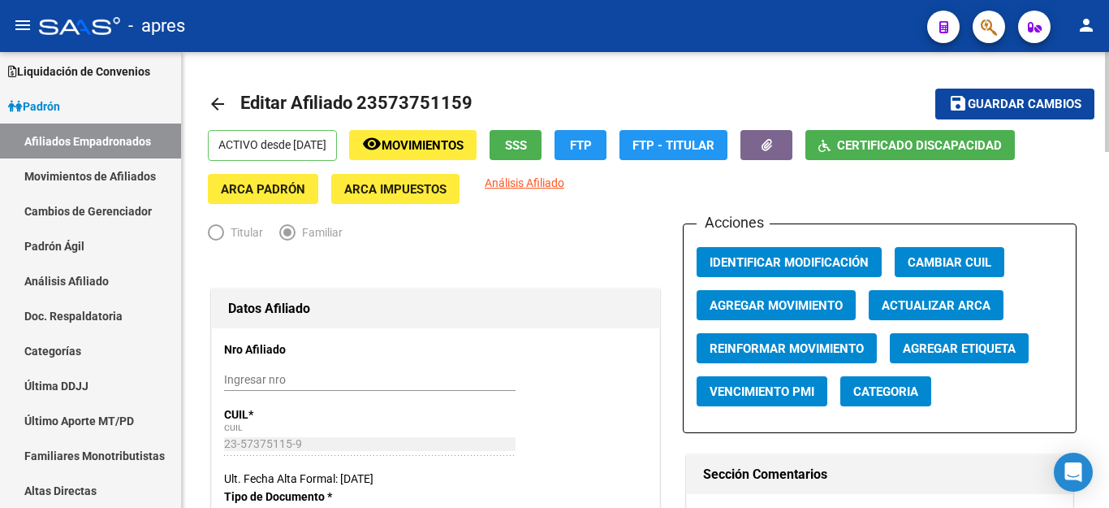
click at [713, 92] on mat-toolbar-row "arrow_back Editar Afiliado 23573751159" at bounding box center [549, 104] width 683 height 52
click at [38, 98] on span "Padrón" at bounding box center [34, 106] width 52 height 18
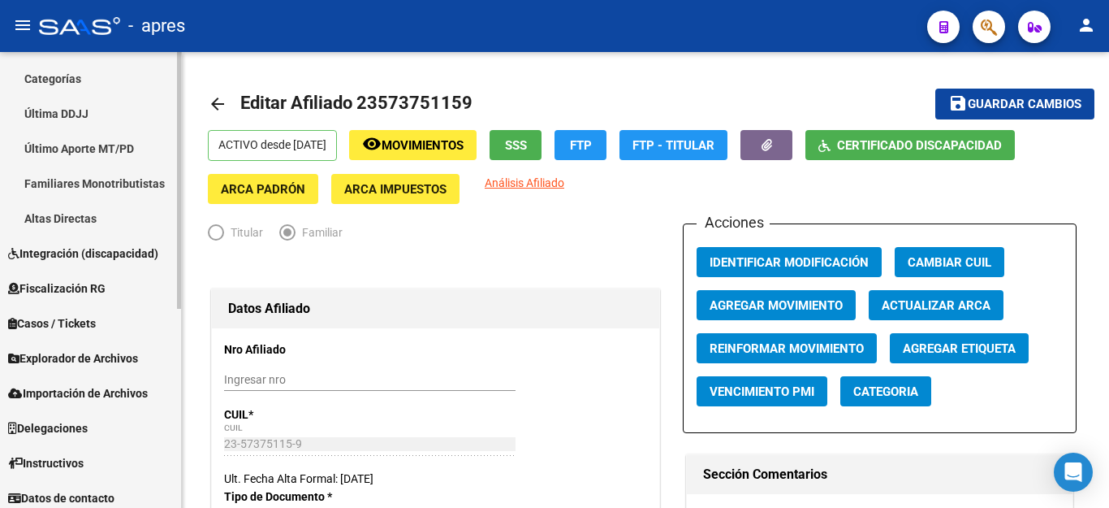
scroll to position [354, 0]
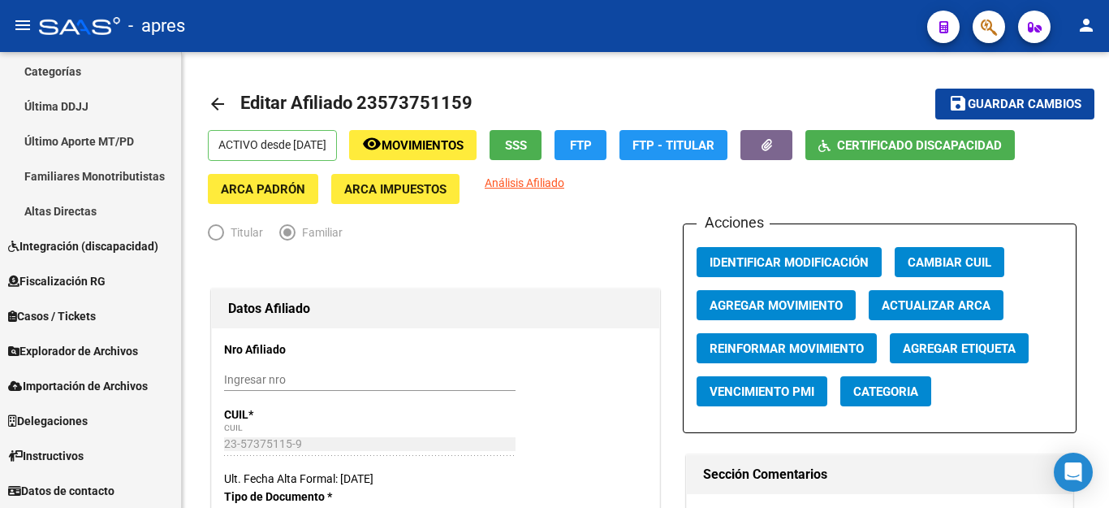
click at [978, 24] on button "button" at bounding box center [989, 27] width 32 height 32
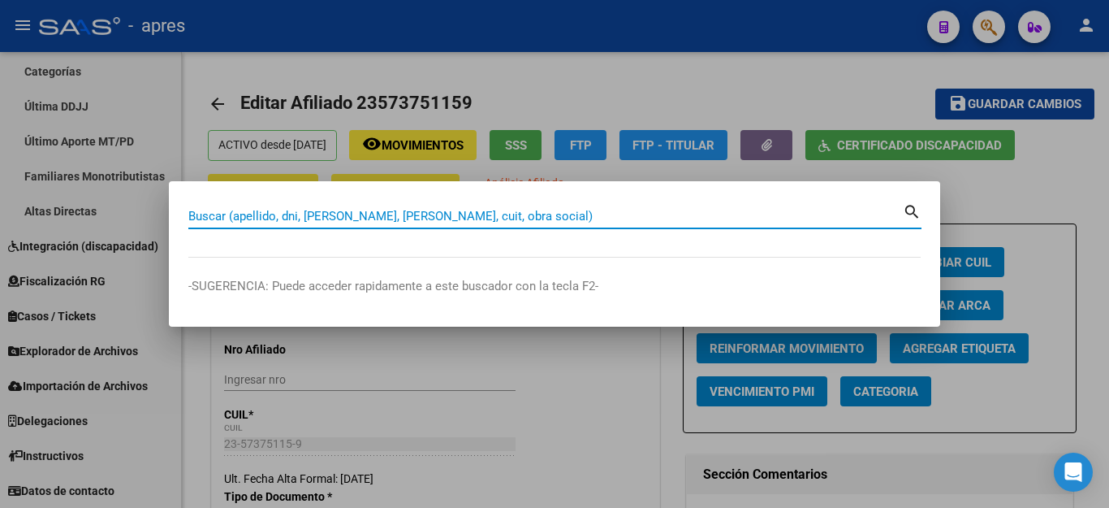
paste input "23573751159"
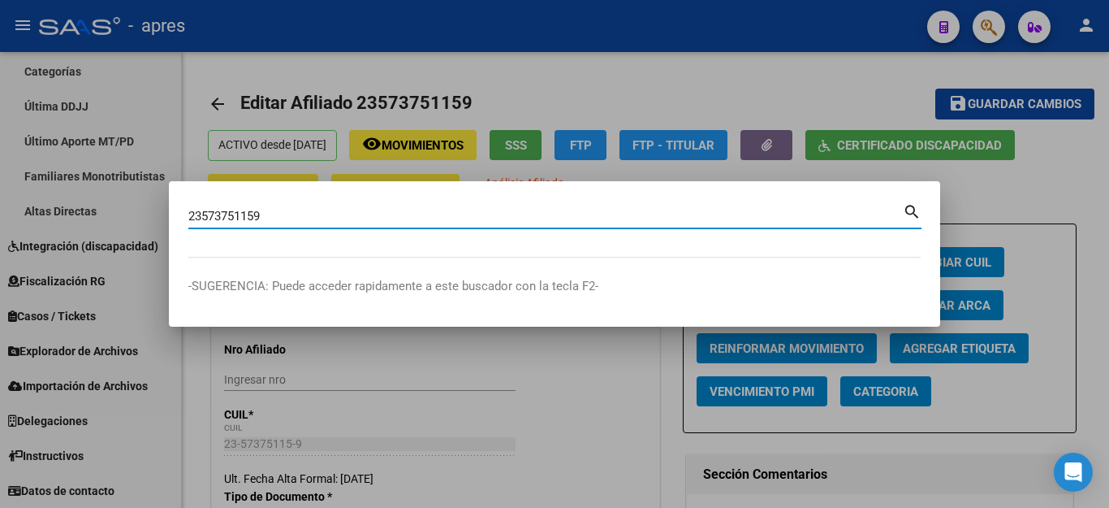
type input "23573751159"
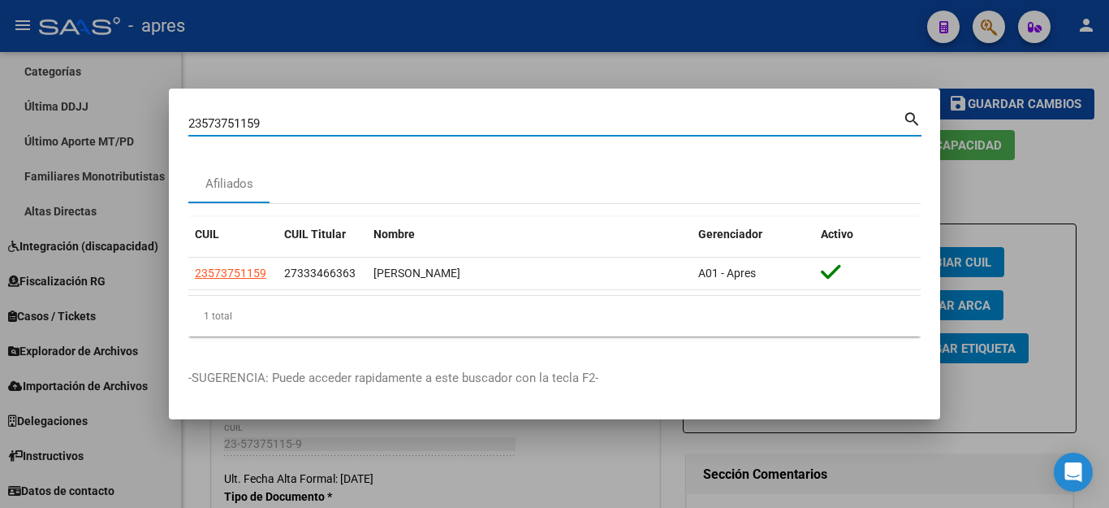
click at [758, 59] on div at bounding box center [554, 254] width 1109 height 508
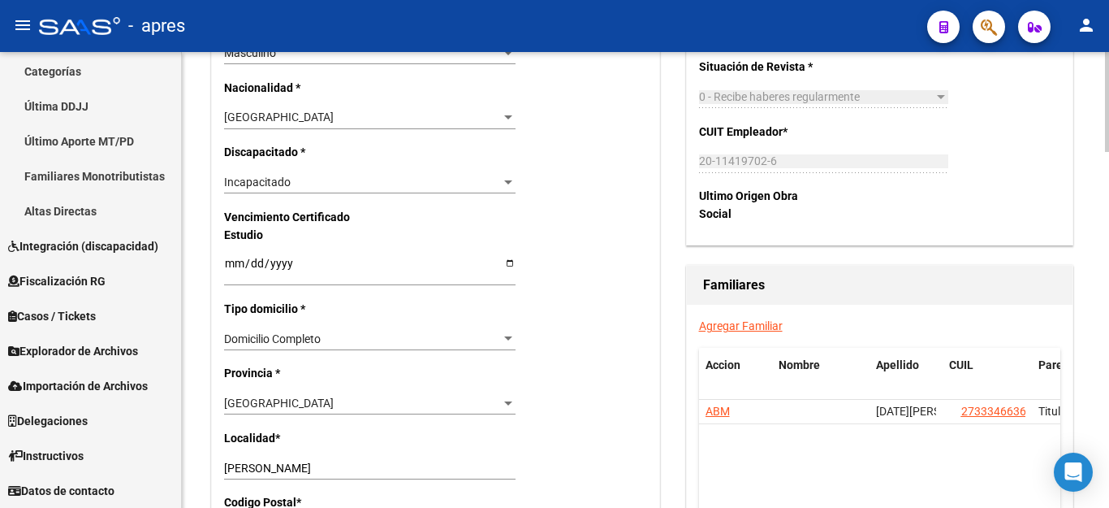
scroll to position [974, 0]
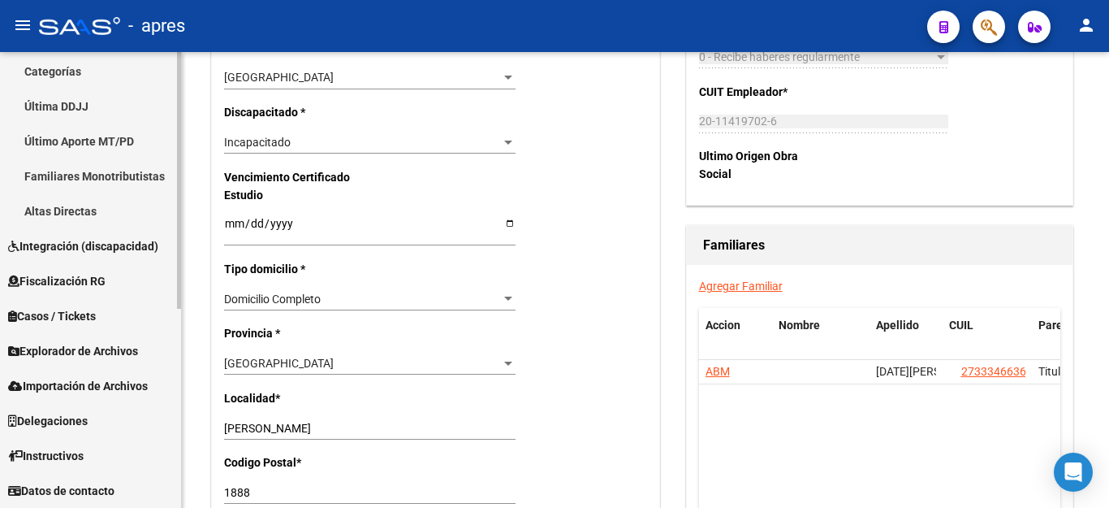
click at [51, 352] on span "Explorador de Archivos" at bounding box center [73, 351] width 130 height 18
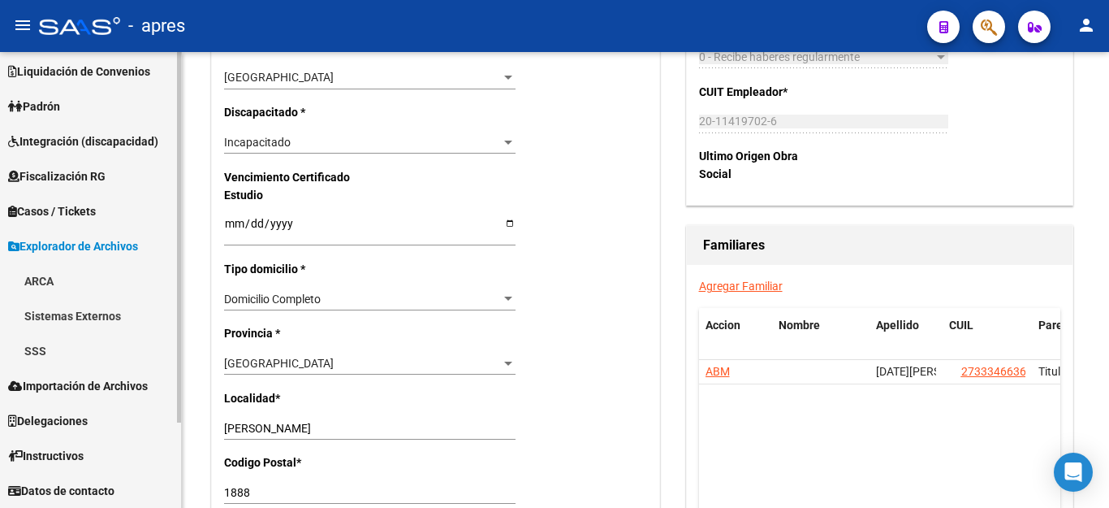
scroll to position [75, 0]
click at [28, 348] on link "SSS" at bounding box center [90, 350] width 181 height 35
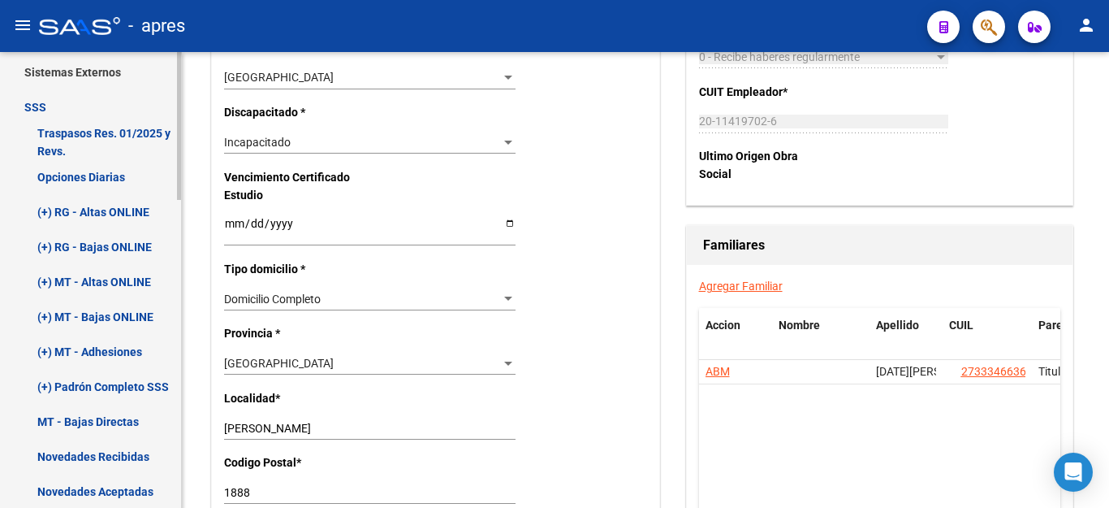
scroll to position [400, 0]
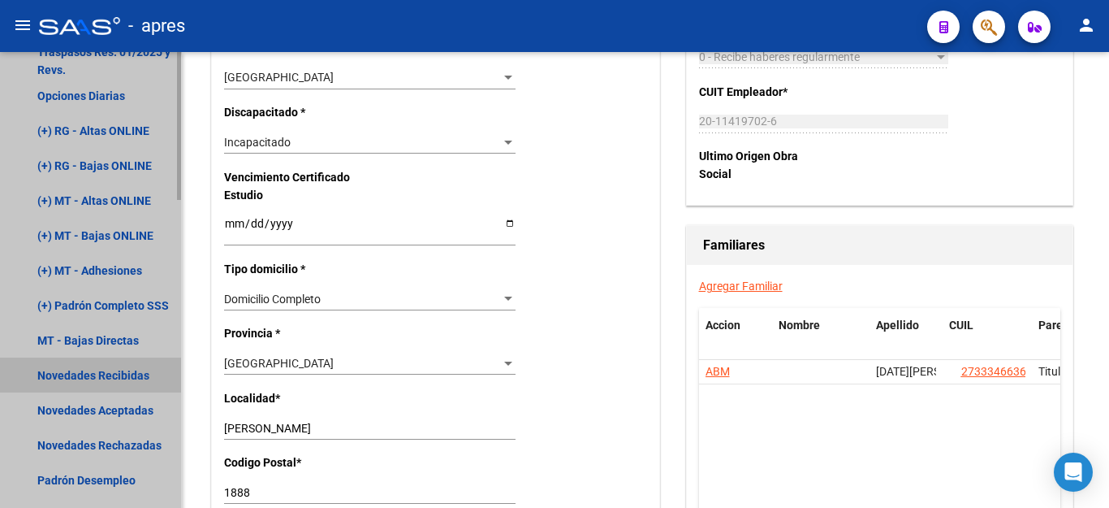
click at [98, 371] on link "Novedades Recibidas" at bounding box center [90, 374] width 181 height 35
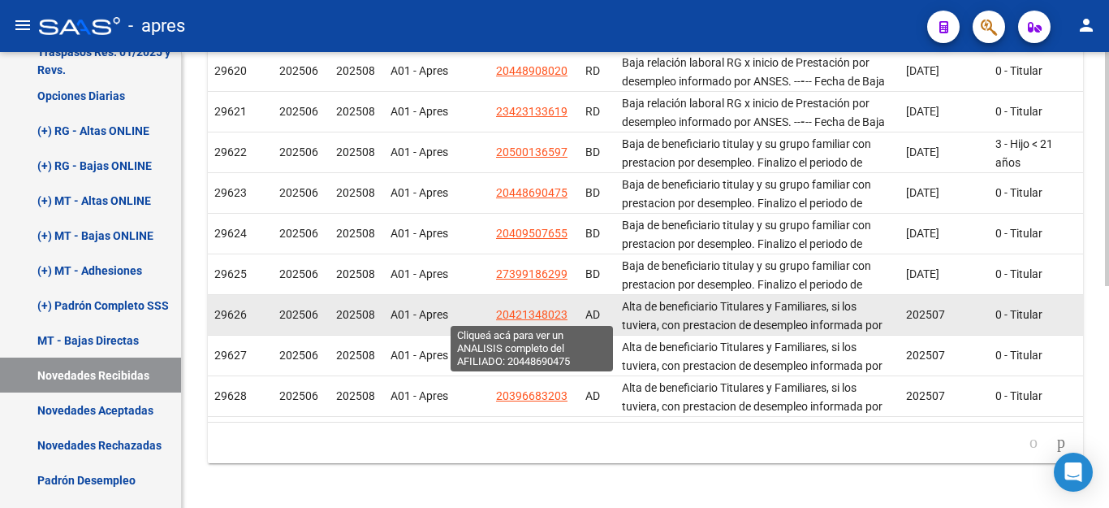
scroll to position [25, 0]
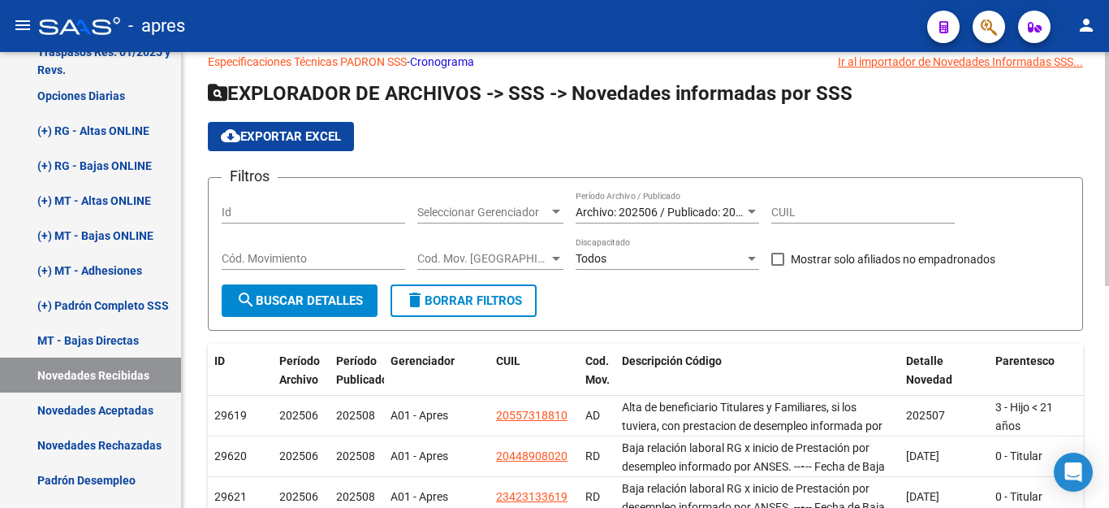
click at [807, 205] on input "CUIL" at bounding box center [863, 212] width 184 height 14
paste input "23-57375115-9"
type input "23-57375115-9"
click at [328, 293] on span "search Buscar Detalles" at bounding box center [299, 300] width 127 height 15
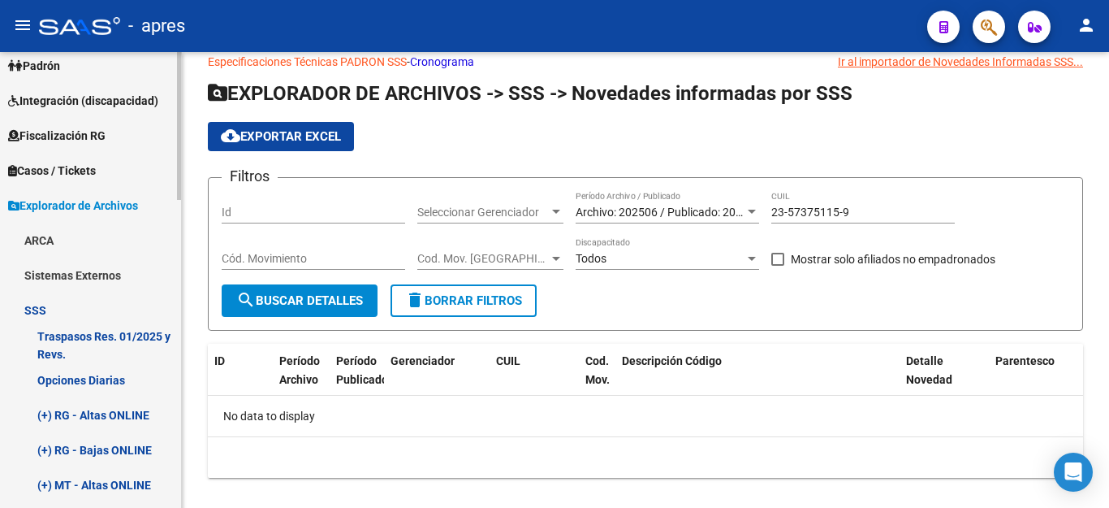
scroll to position [0, 0]
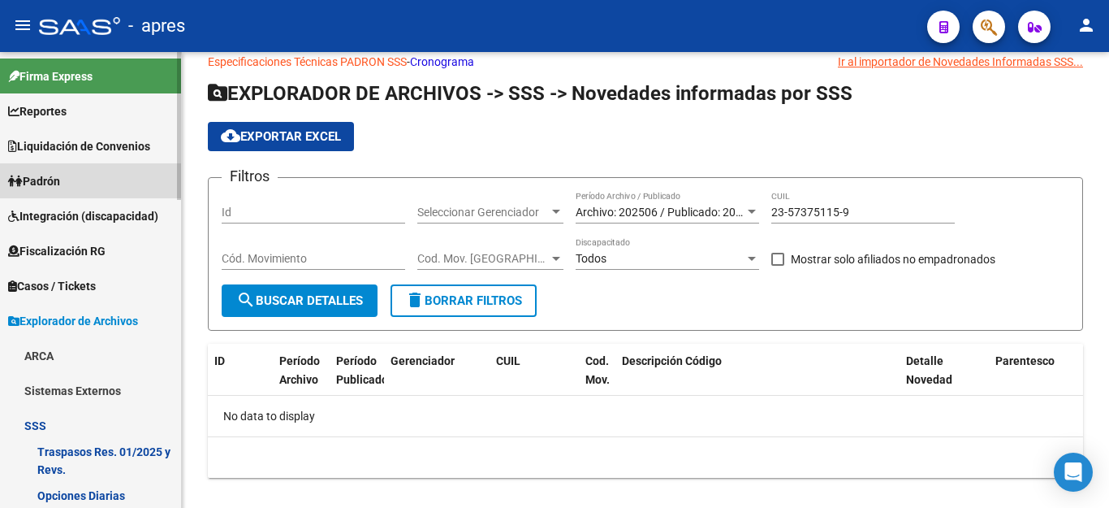
click at [29, 173] on span "Padrón" at bounding box center [34, 181] width 52 height 18
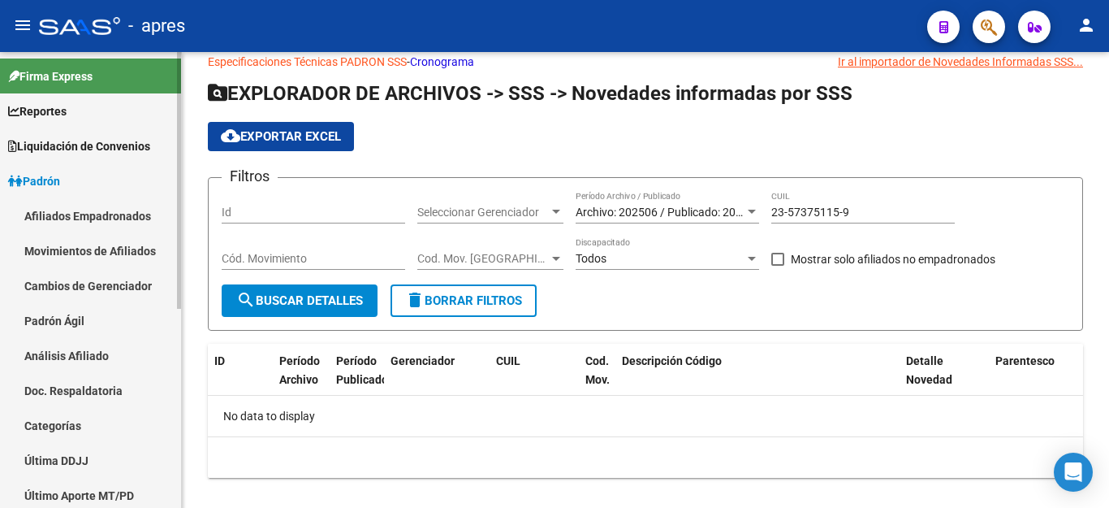
click at [124, 205] on link "Afiliados Empadronados" at bounding box center [90, 215] width 181 height 35
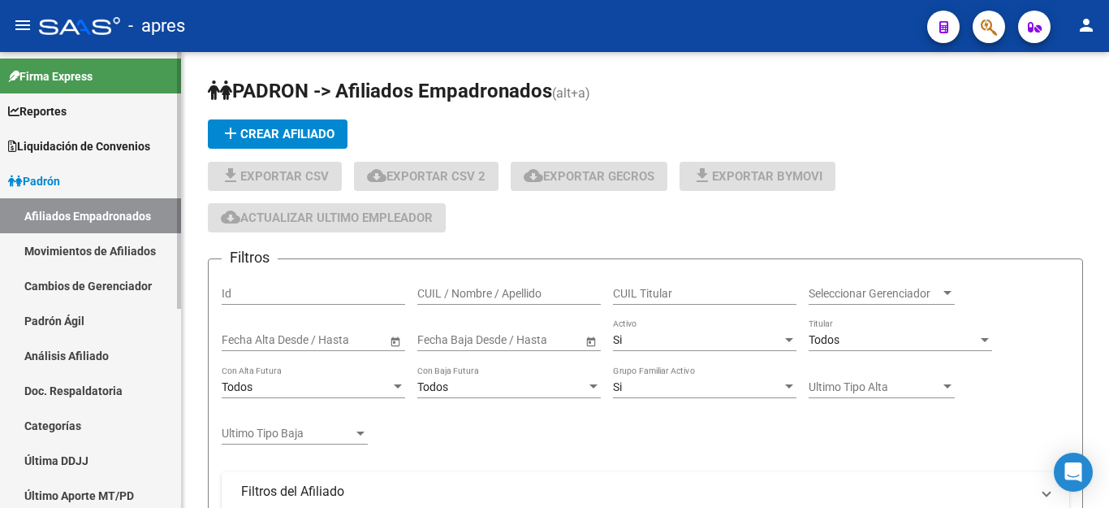
click at [124, 248] on link "Movimientos de Afiliados" at bounding box center [90, 250] width 181 height 35
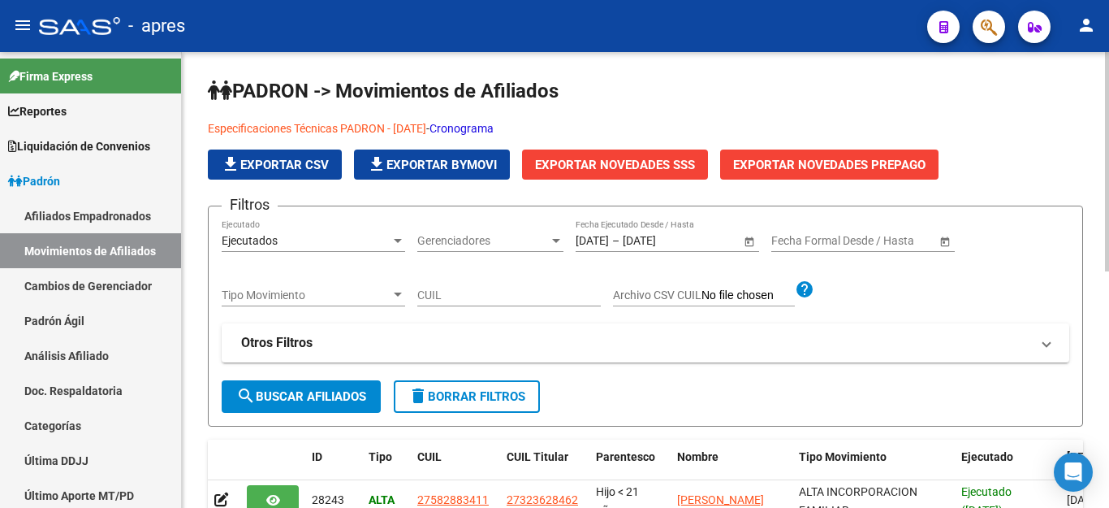
click at [464, 300] on input "CUIL" at bounding box center [509, 295] width 184 height 14
paste input "23573751159"
type input "23573751159"
click at [317, 397] on span "search Buscar Afiliados" at bounding box center [301, 396] width 130 height 15
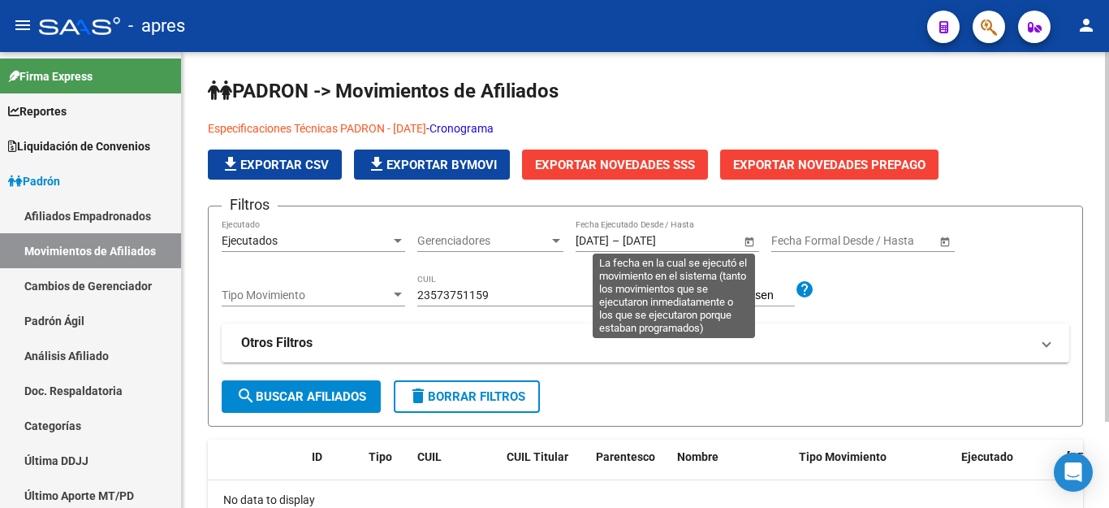
click at [739, 237] on span "Open calendar" at bounding box center [749, 241] width 39 height 39
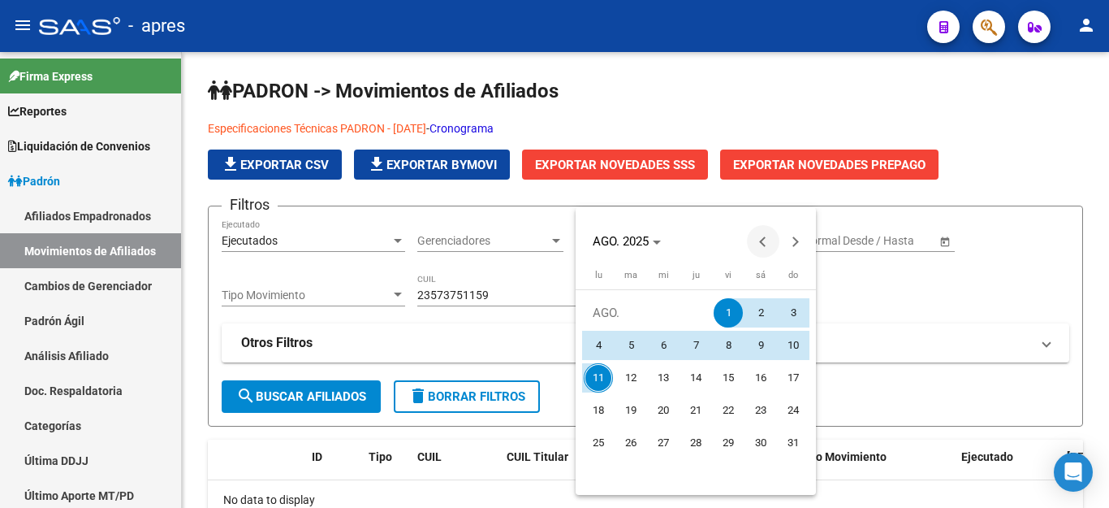
click at [758, 237] on span "Previous month" at bounding box center [763, 241] width 32 height 32
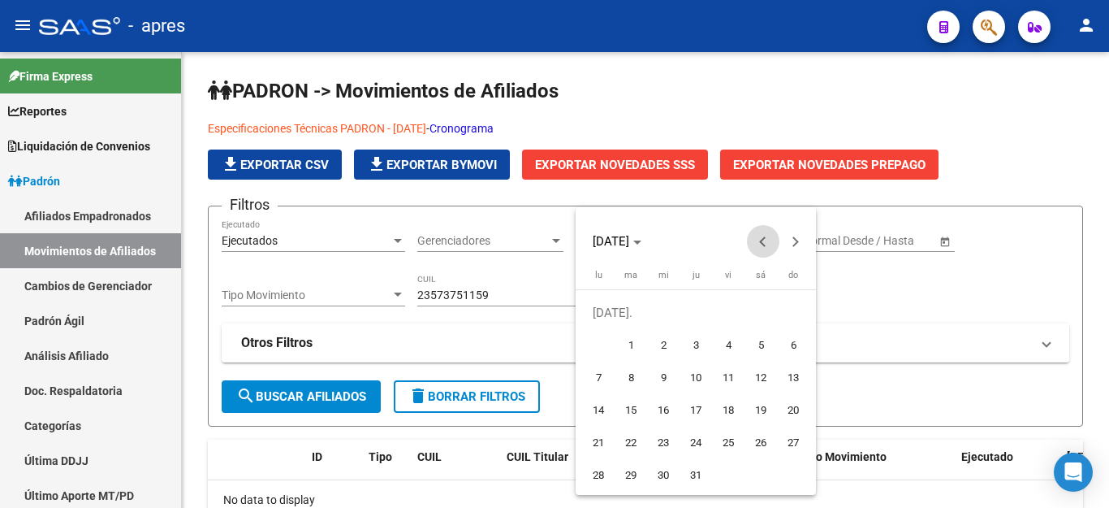
click at [758, 237] on span "Previous month" at bounding box center [763, 241] width 32 height 32
click at [797, 309] on span "1" at bounding box center [793, 312] width 29 height 29
type input "[DATE]"
click at [790, 244] on button "Next month" at bounding box center [796, 241] width 32 height 32
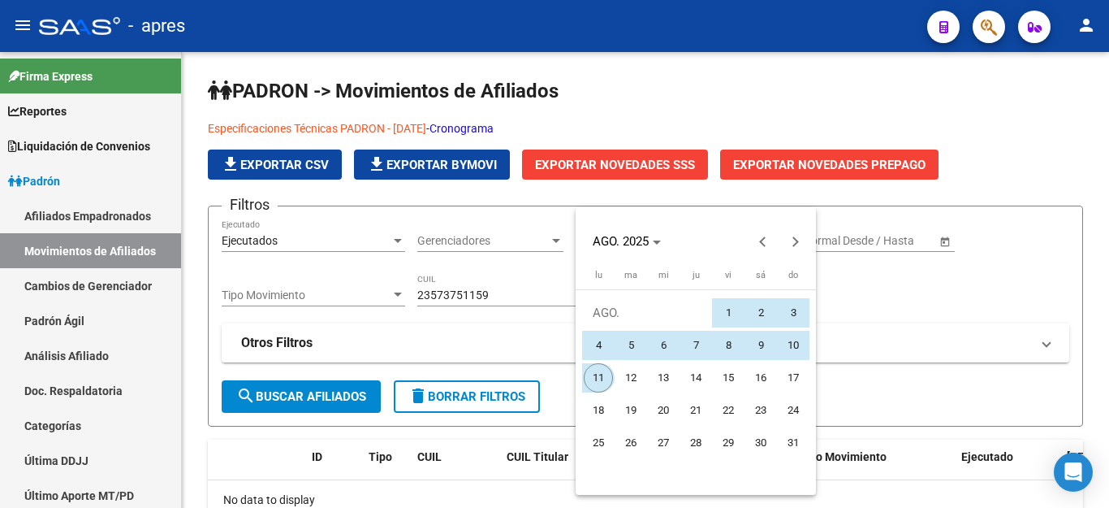
click at [586, 370] on span "11" at bounding box center [598, 377] width 29 height 29
type input "[DATE]"
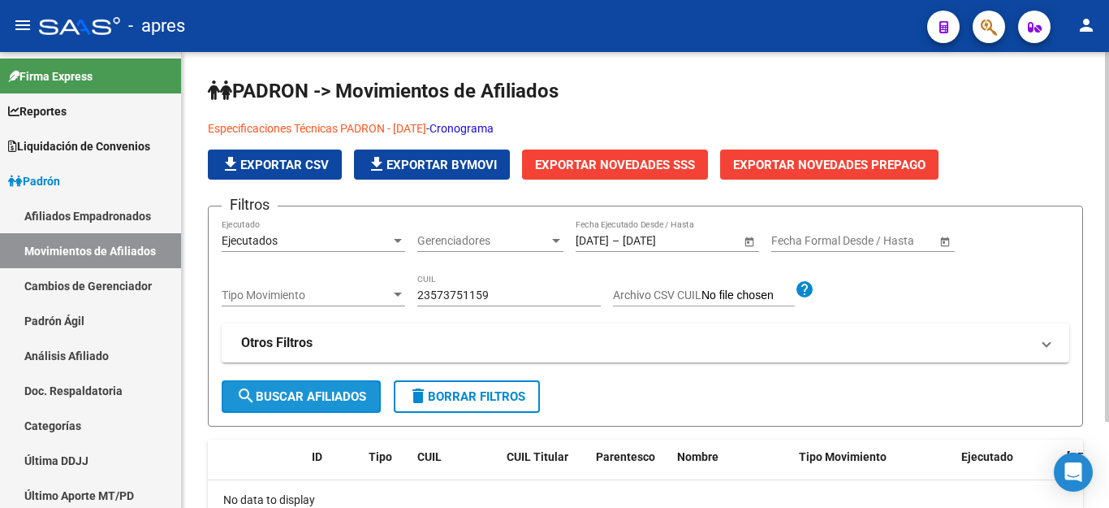
click at [310, 397] on span "search Buscar Afiliados" at bounding box center [301, 396] width 130 height 15
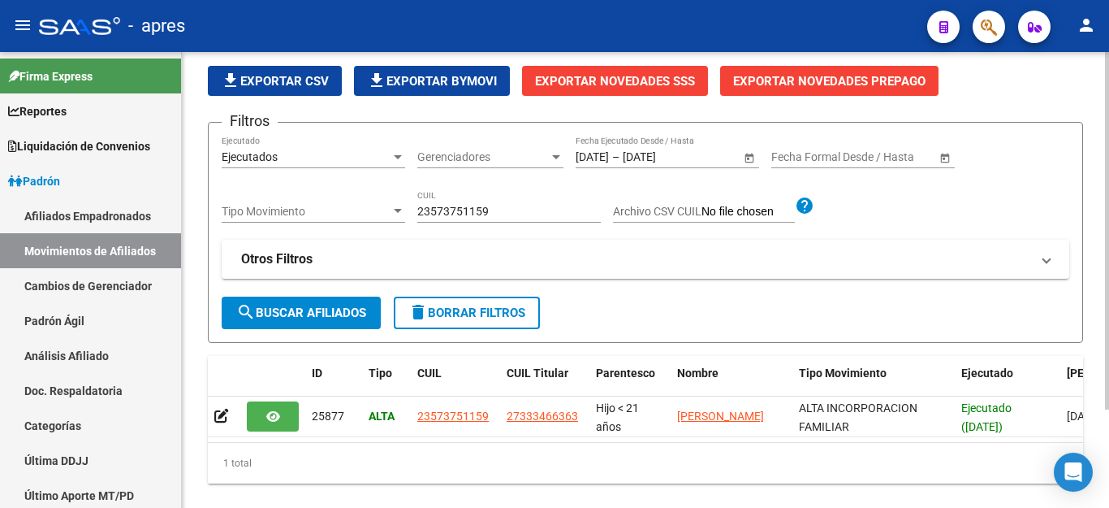
scroll to position [44, 0]
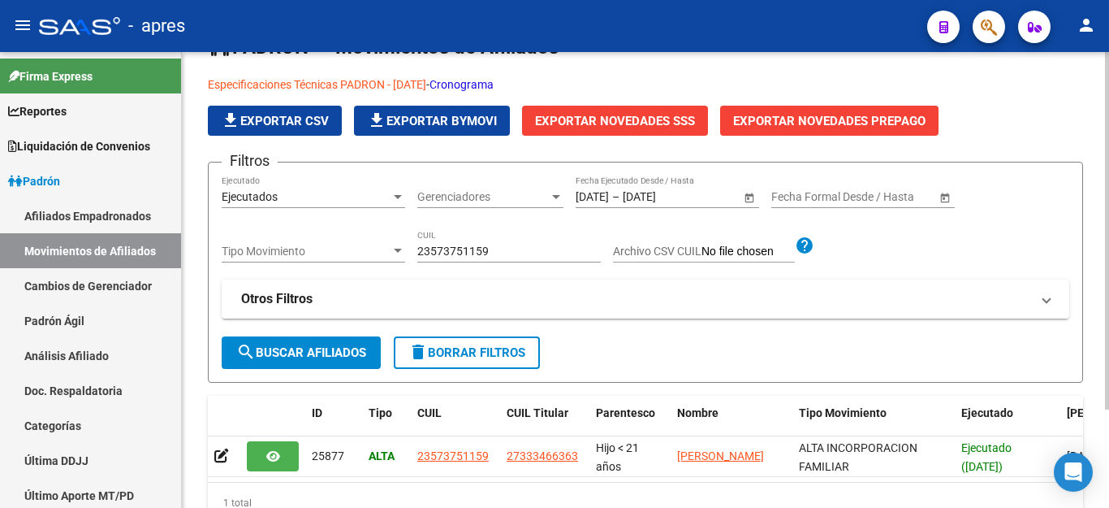
click at [366, 191] on div "Ejecutados" at bounding box center [306, 197] width 169 height 14
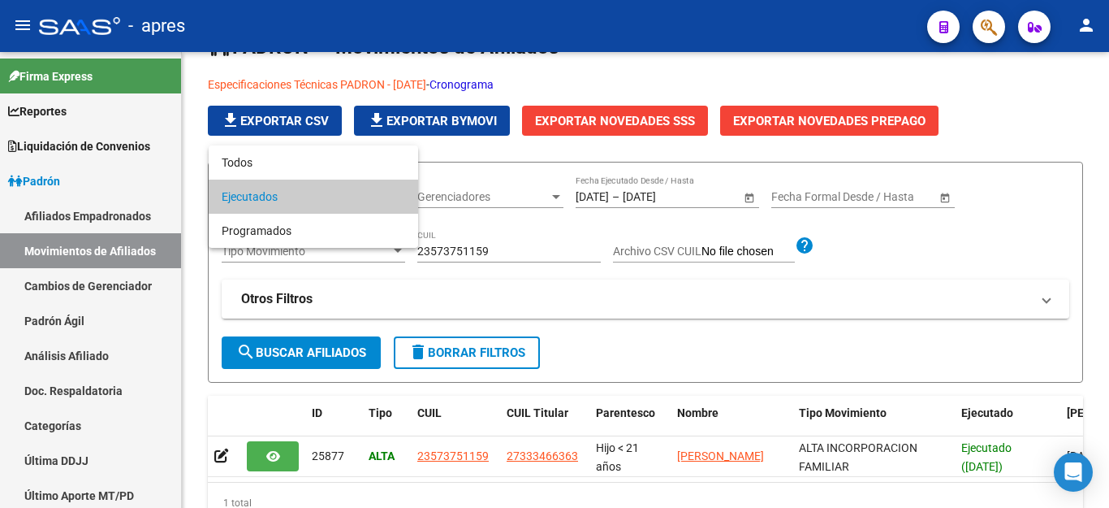
click at [366, 191] on span "Ejecutados" at bounding box center [314, 196] width 184 height 34
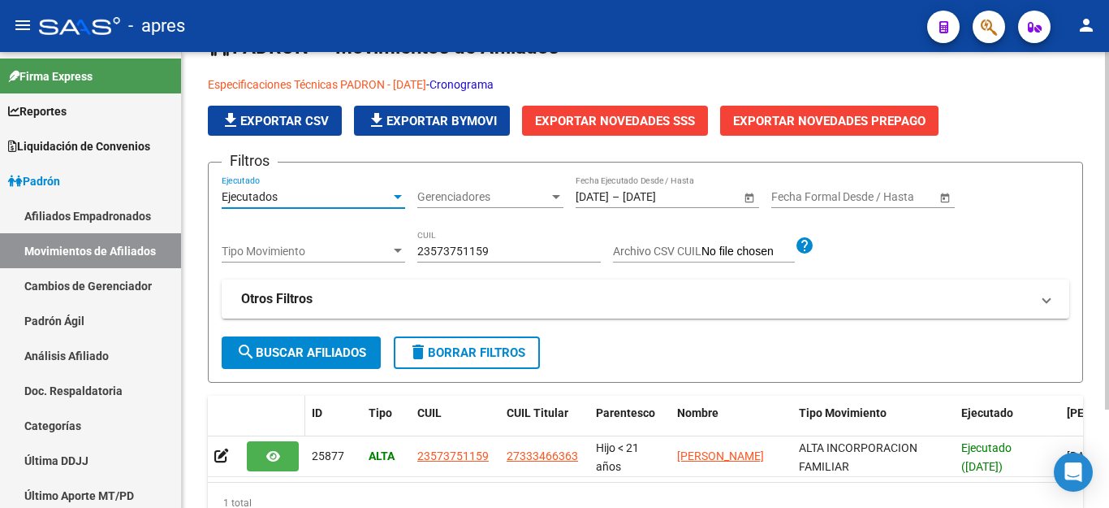
scroll to position [125, 0]
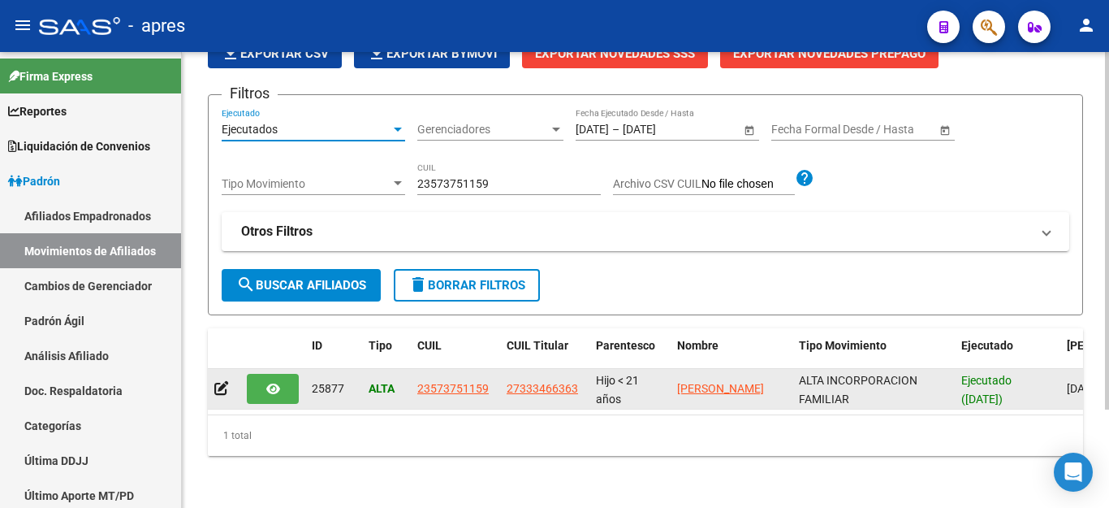
click at [266, 381] on span "button" at bounding box center [273, 388] width 14 height 15
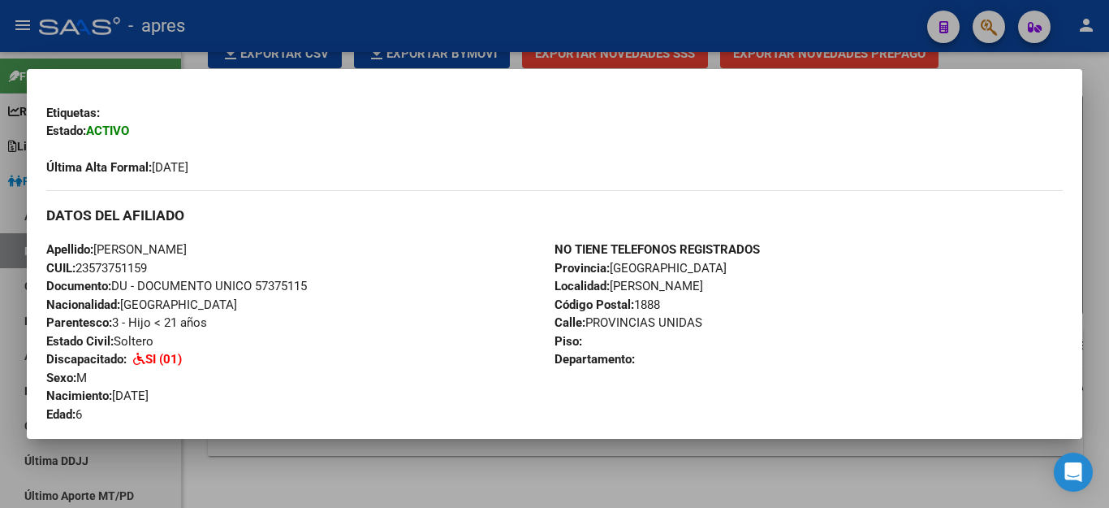
scroll to position [0, 0]
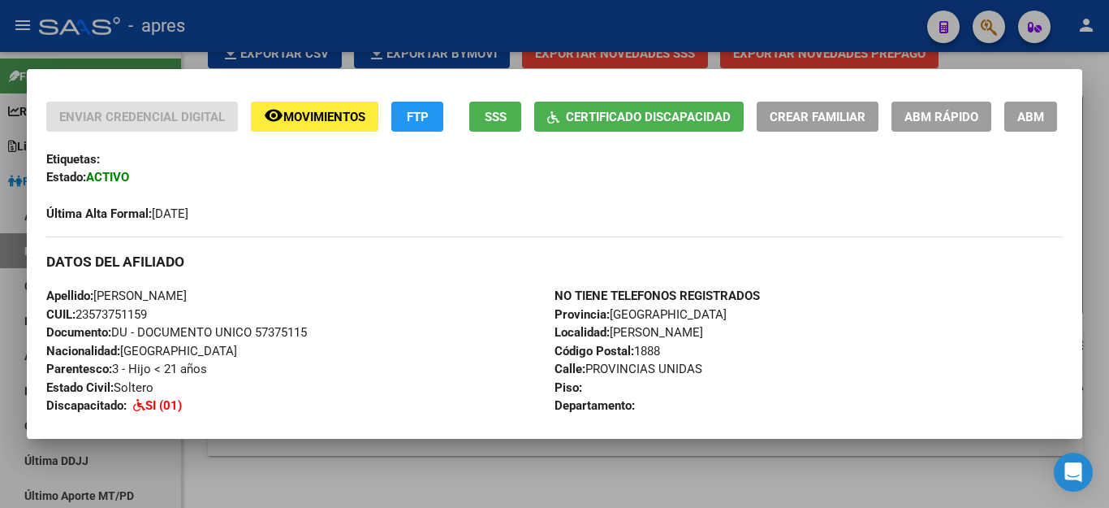
click at [460, 477] on div at bounding box center [554, 254] width 1109 height 508
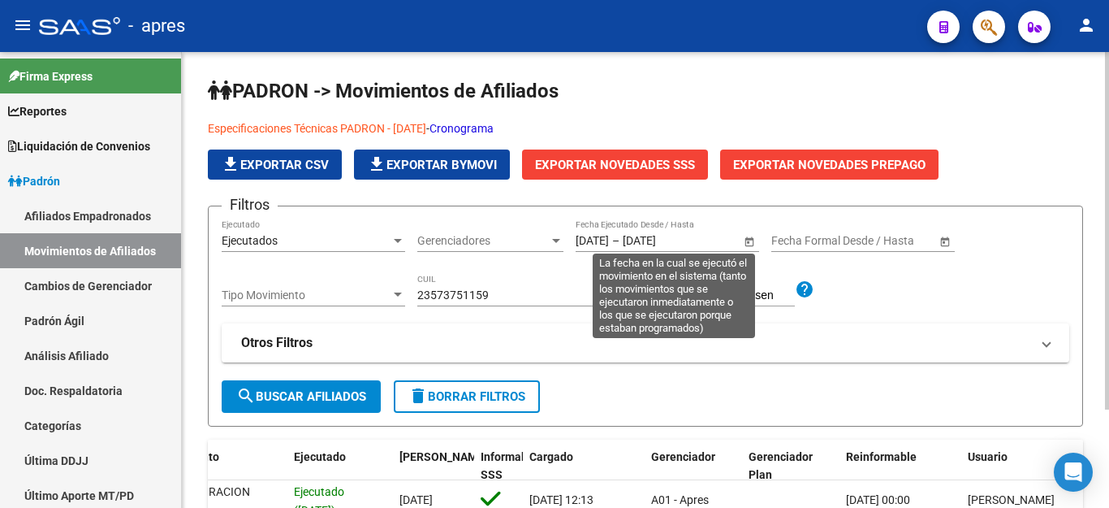
click at [748, 236] on span "Open calendar" at bounding box center [749, 241] width 39 height 39
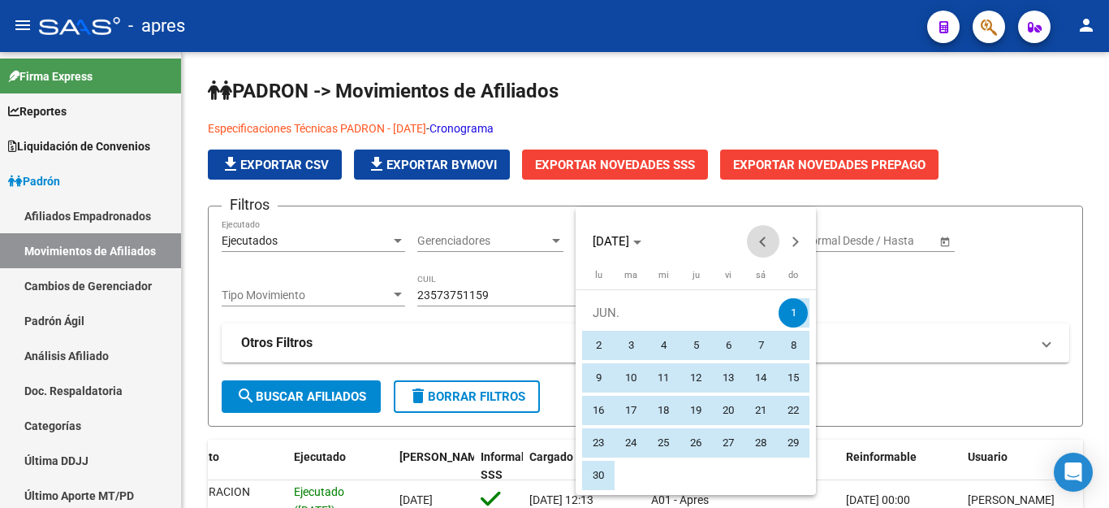
click at [759, 242] on button "Previous month" at bounding box center [763, 241] width 32 height 32
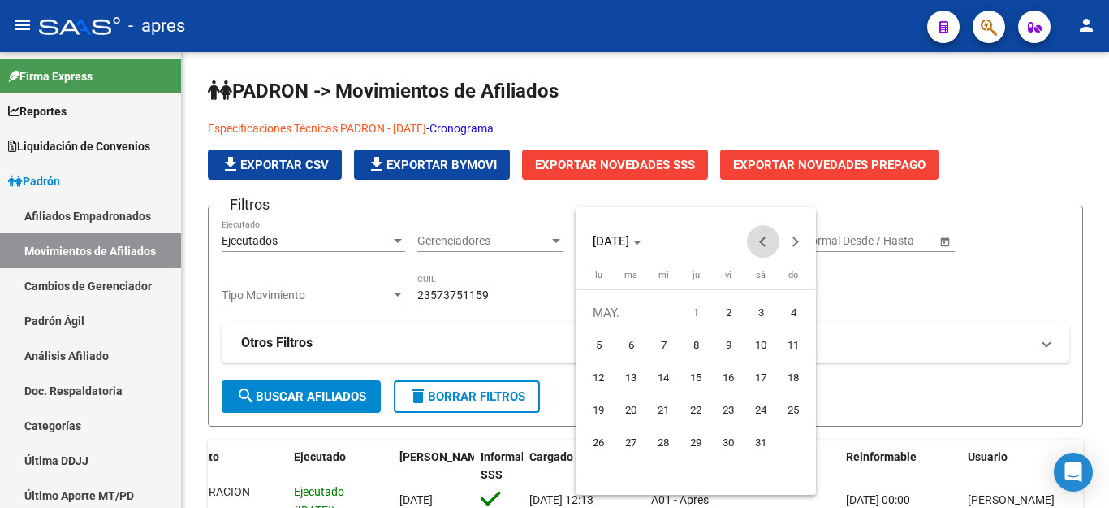
click at [759, 242] on button "Previous month" at bounding box center [763, 241] width 32 height 32
click at [657, 342] on span "1" at bounding box center [663, 344] width 29 height 29
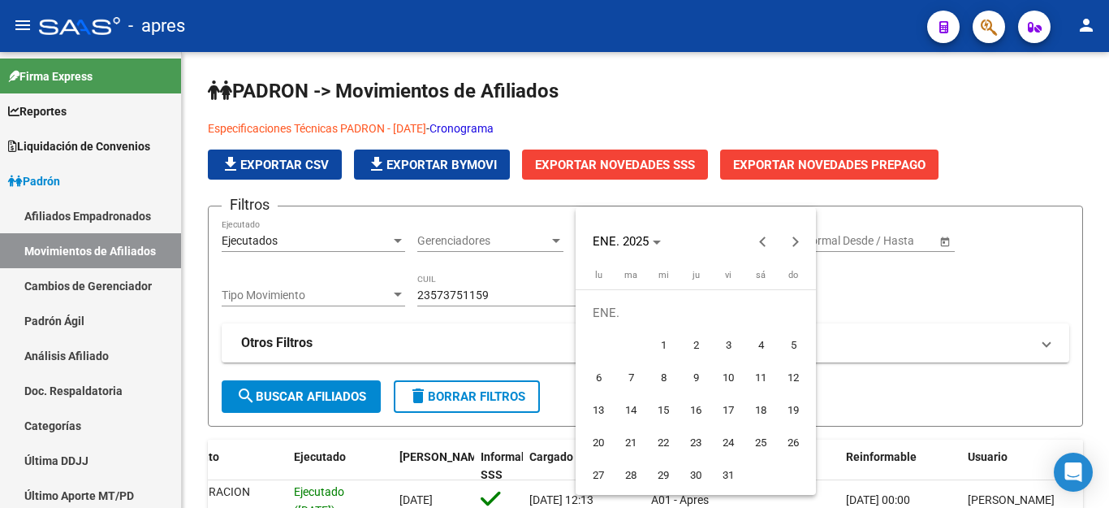
type input "[DATE]"
click at [788, 244] on span "Next month" at bounding box center [796, 241] width 32 height 32
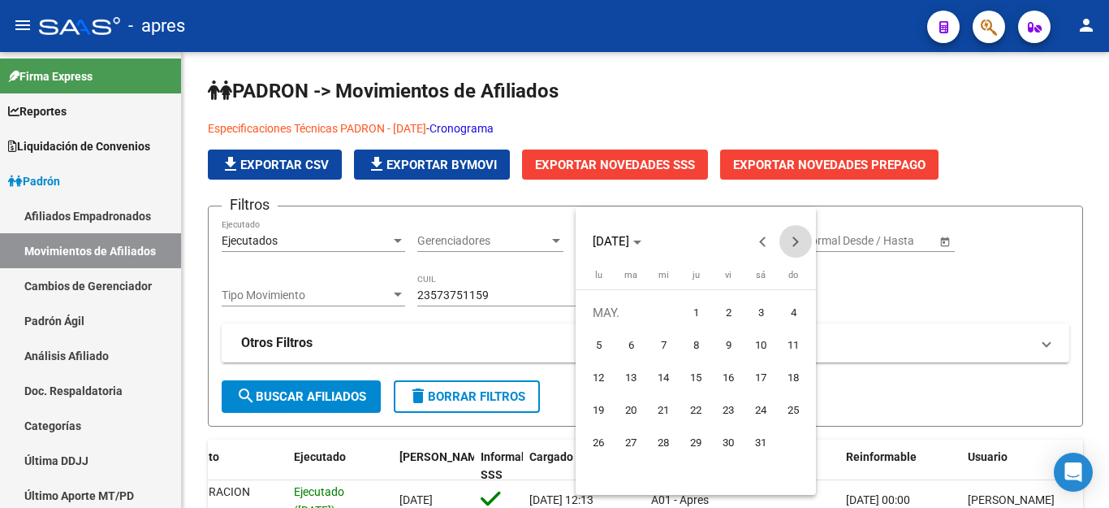
click at [788, 244] on span "Next month" at bounding box center [796, 241] width 32 height 32
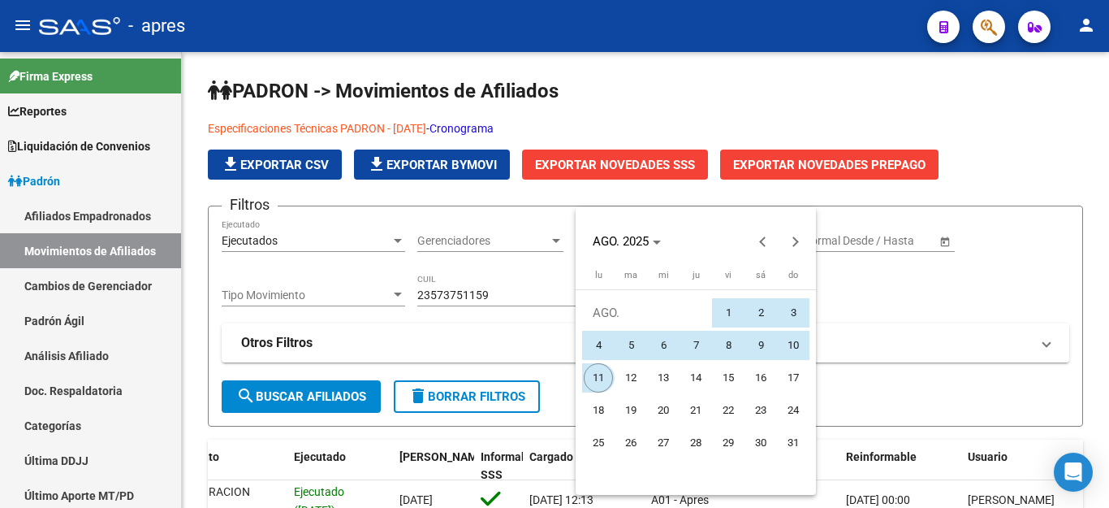
drag, startPoint x: 594, startPoint y: 375, endPoint x: 584, endPoint y: 375, distance: 10.6
click at [594, 375] on span "11" at bounding box center [598, 377] width 29 height 29
type input "[DATE]"
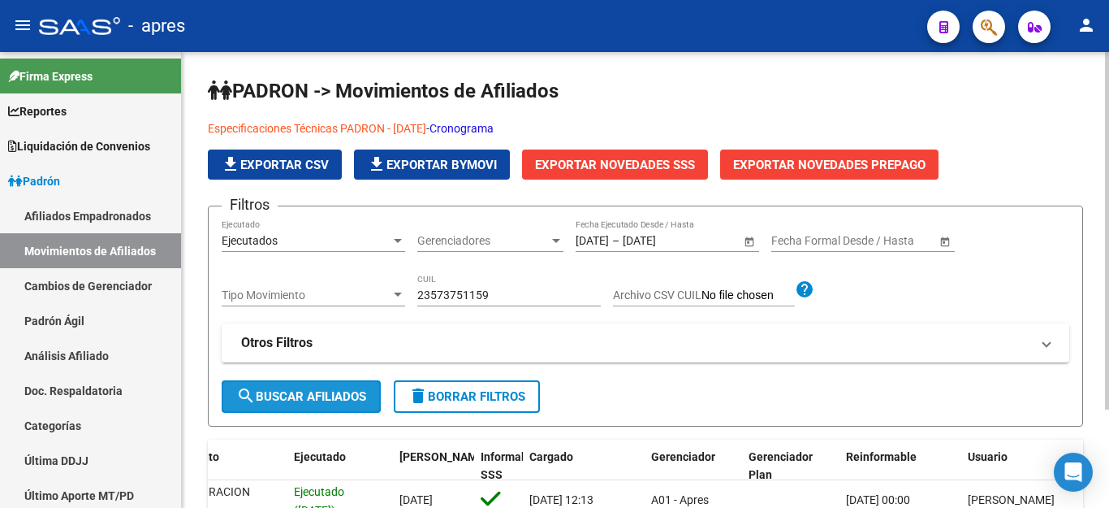
click at [279, 395] on span "search Buscar Afiliados" at bounding box center [301, 396] width 130 height 15
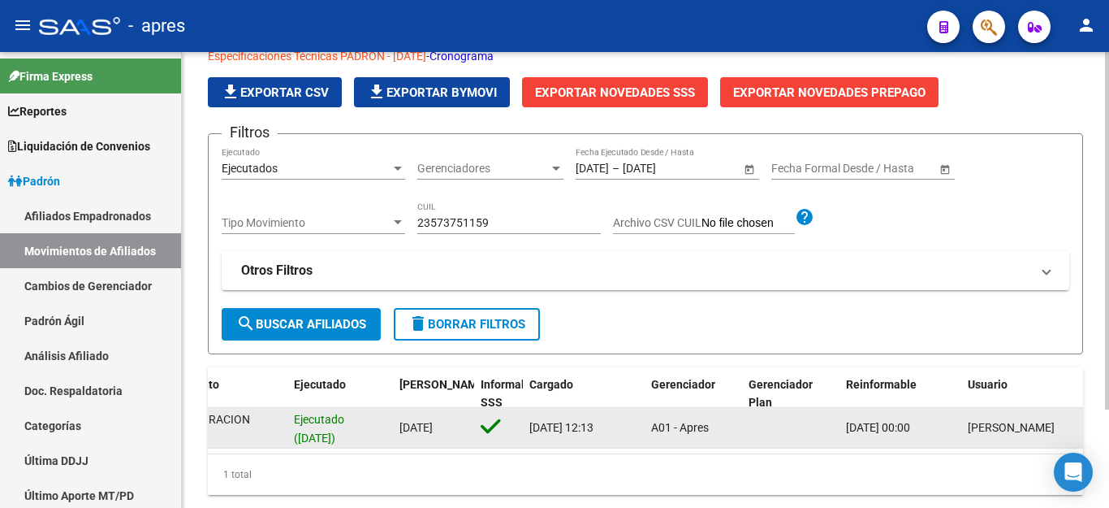
scroll to position [44, 0]
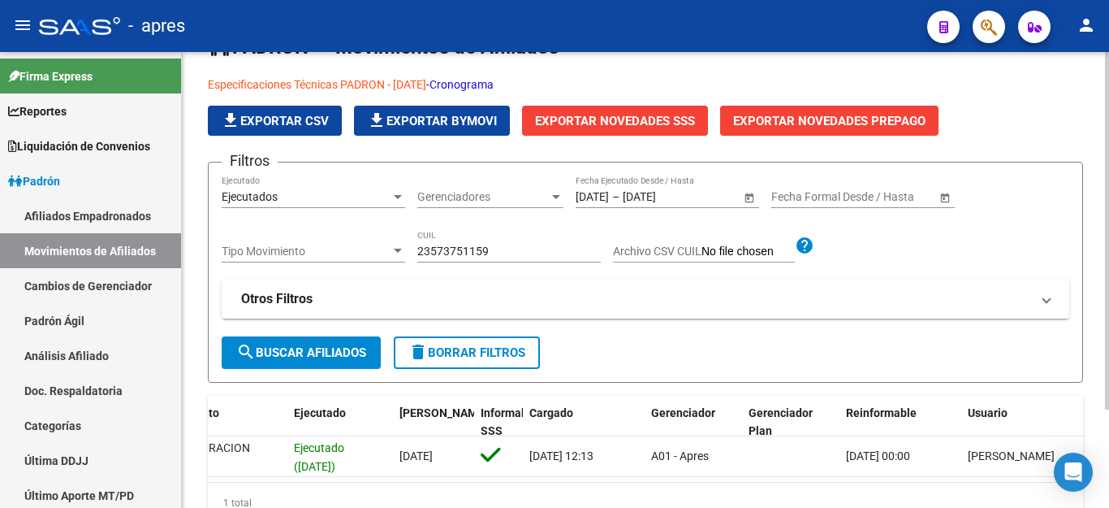
click at [361, 202] on div "Ejecutados" at bounding box center [306, 197] width 169 height 14
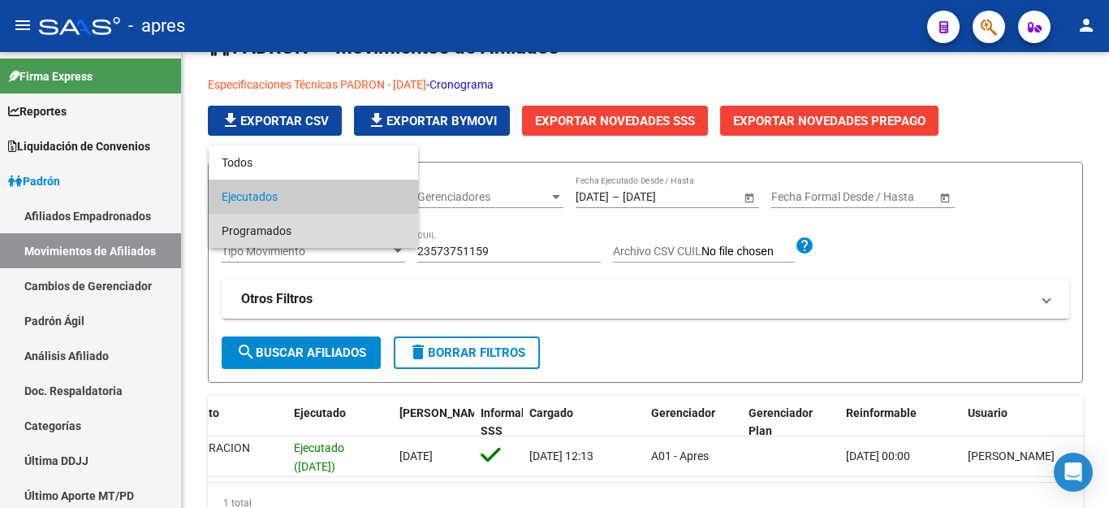
click at [342, 239] on span "Programados" at bounding box center [314, 231] width 184 height 34
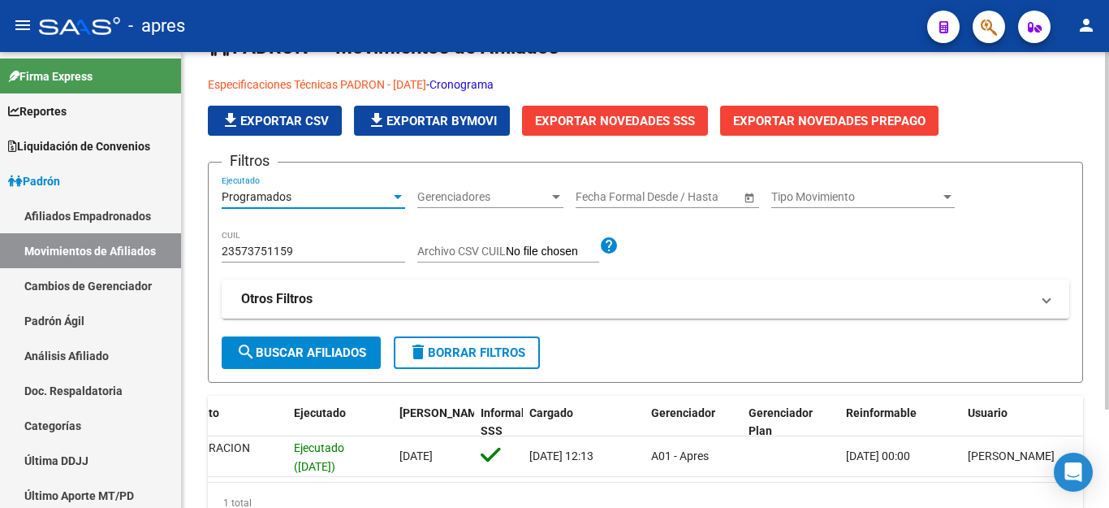
click at [311, 357] on span "search Buscar Afiliados" at bounding box center [301, 352] width 130 height 15
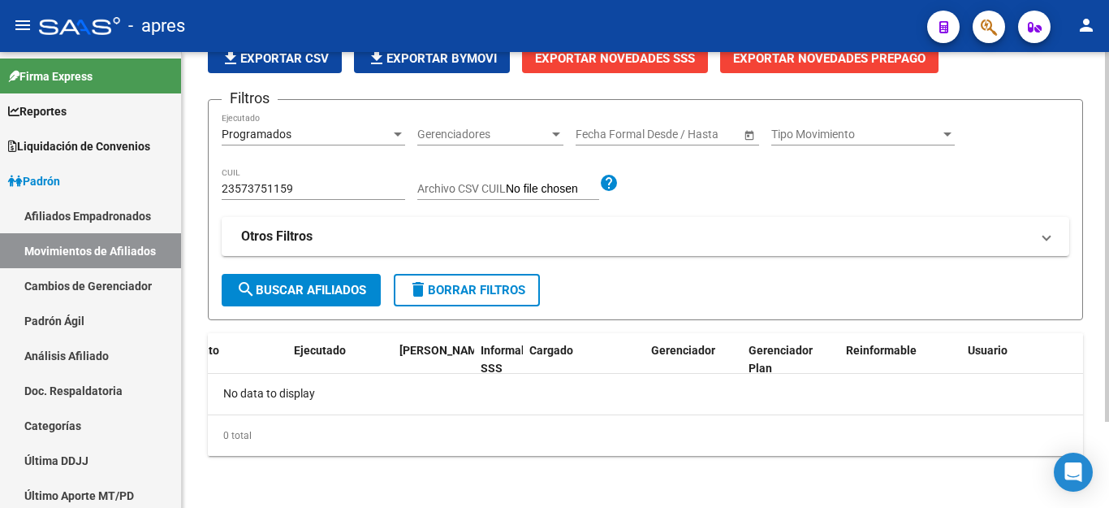
scroll to position [0, 0]
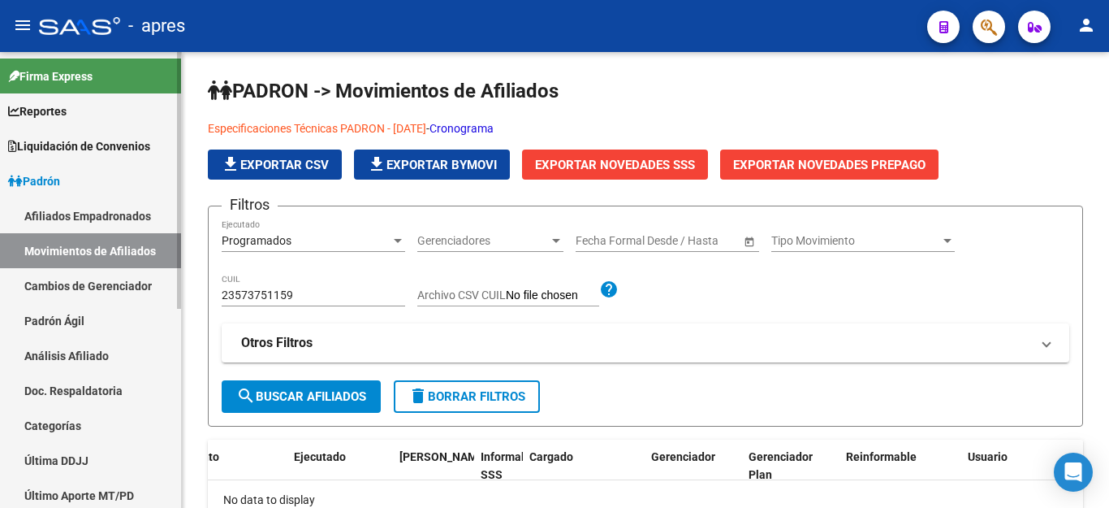
click at [89, 217] on link "Afiliados Empadronados" at bounding box center [90, 215] width 181 height 35
